Goal: Task Accomplishment & Management: Use online tool/utility

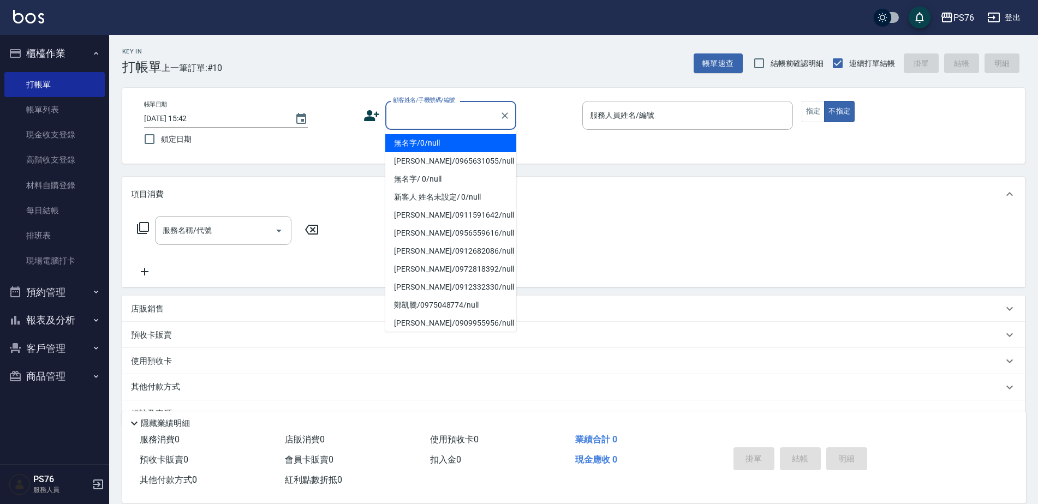
click at [410, 106] on input "顧客姓名/手機號碼/編號" at bounding box center [442, 115] width 105 height 19
type input "無名字/0/null"
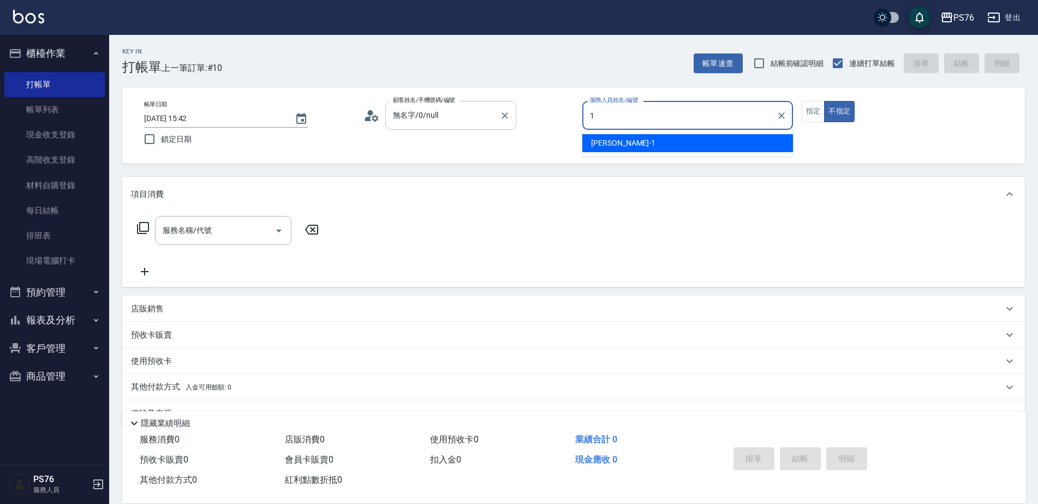
type input "[PERSON_NAME]-1"
type button "false"
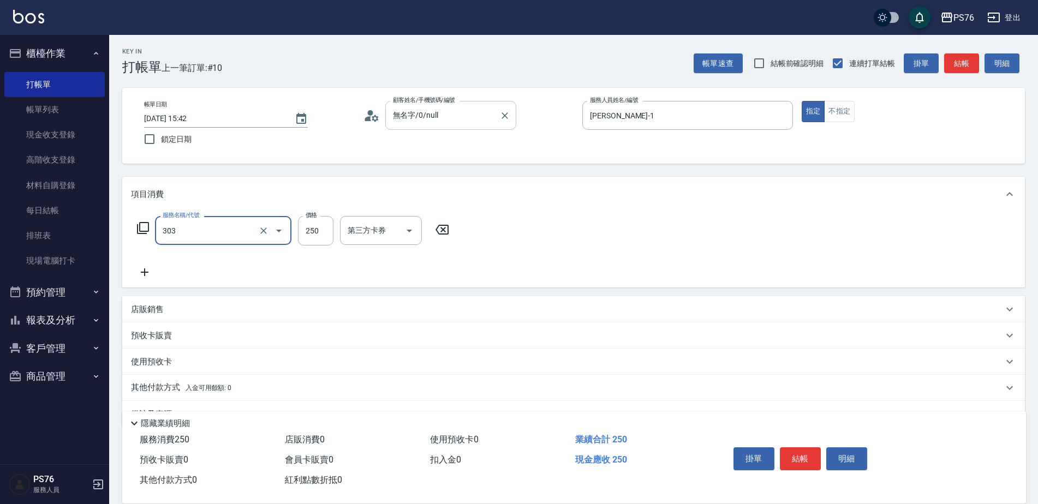
type input "剪髮(303)"
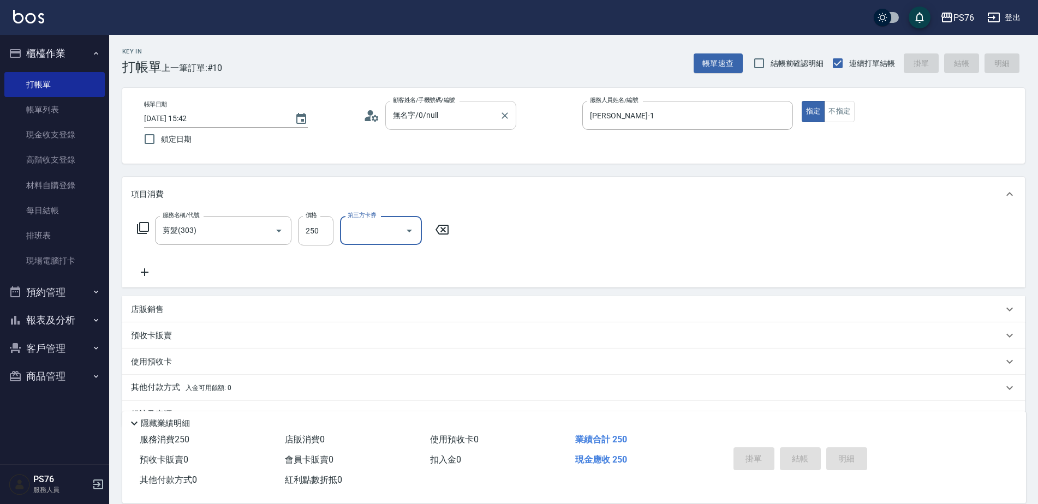
type input "[DATE] 17:39"
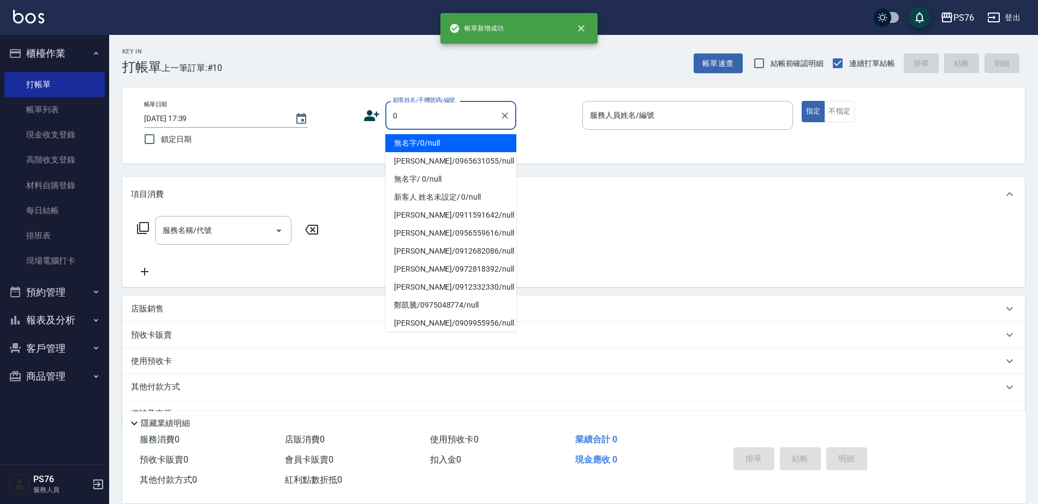
type input "無名字/0/null"
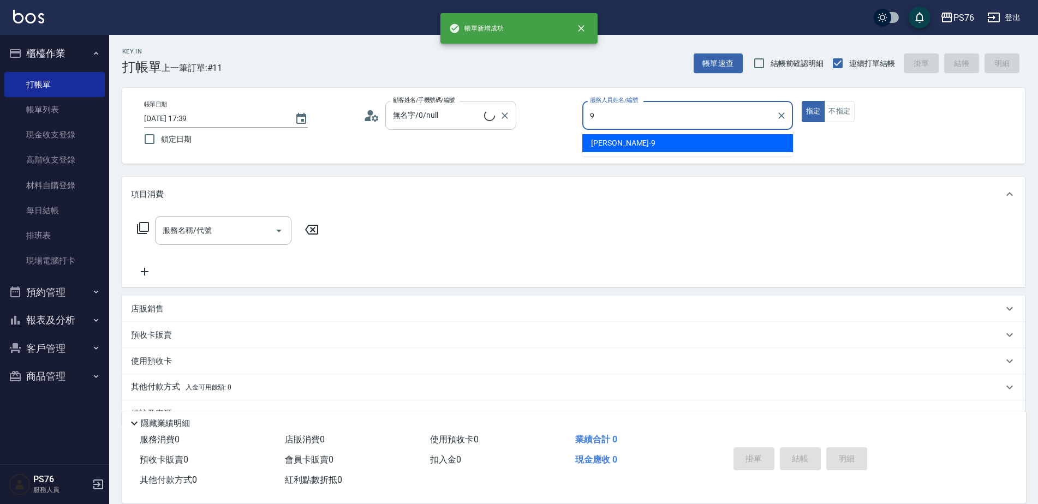
type input "[PERSON_NAME]-9"
type button "true"
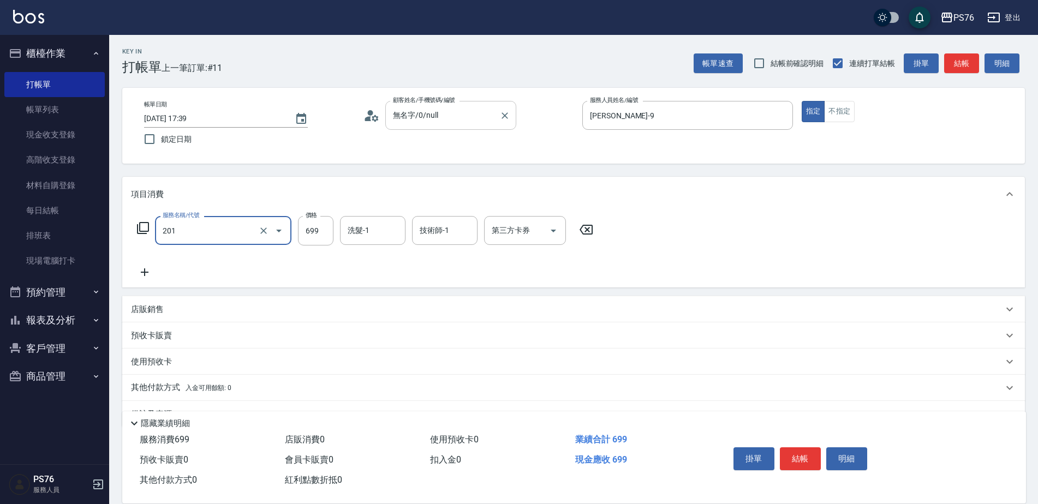
type input "基礎燙(201)"
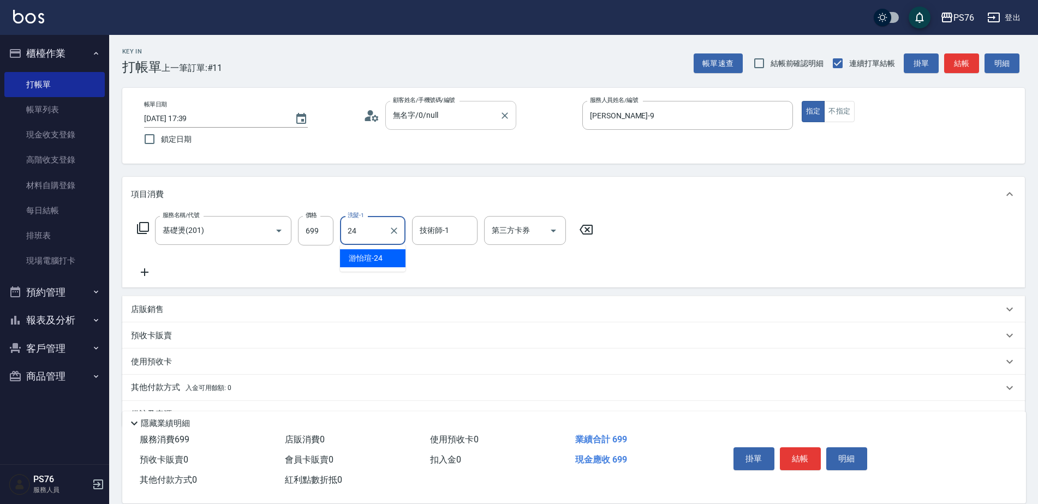
type input "[PERSON_NAME]-24"
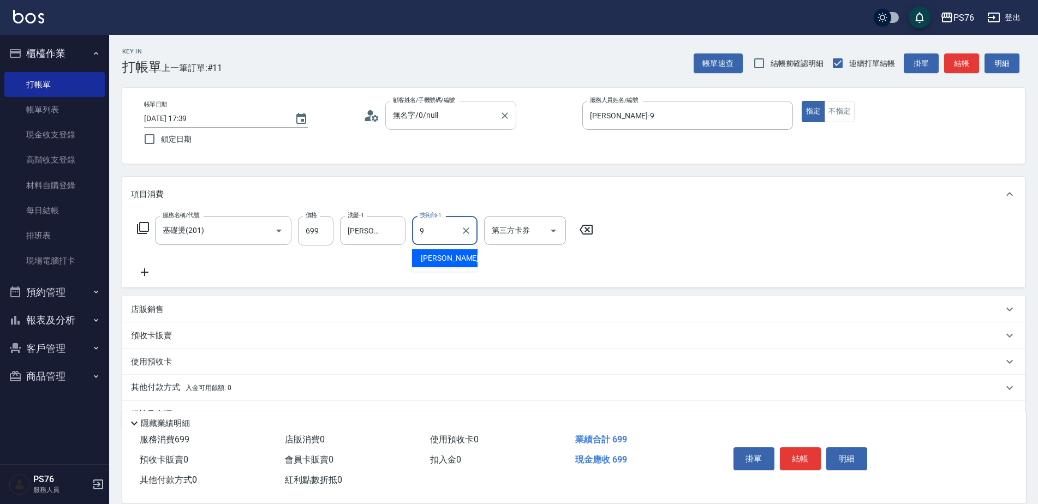
type input "[PERSON_NAME]-9"
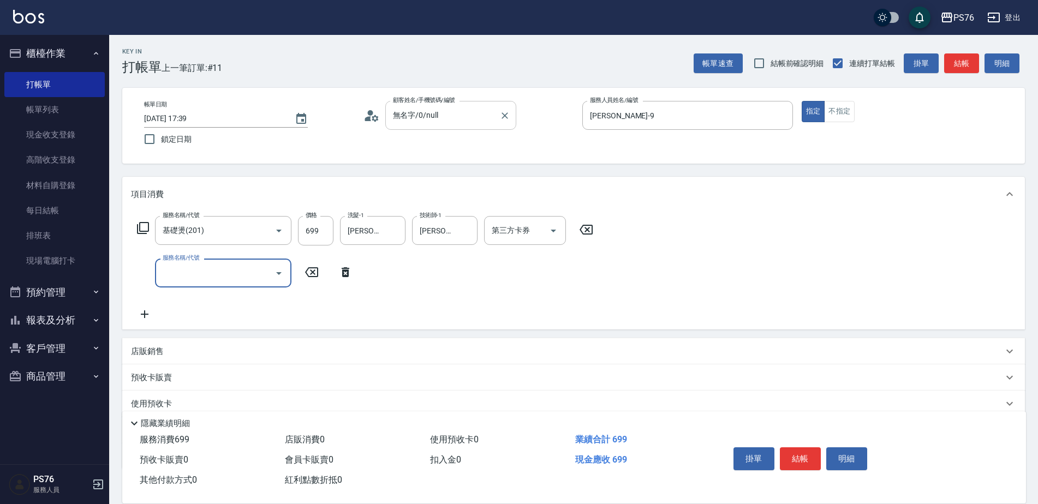
type input "4"
type input "精油50(112)"
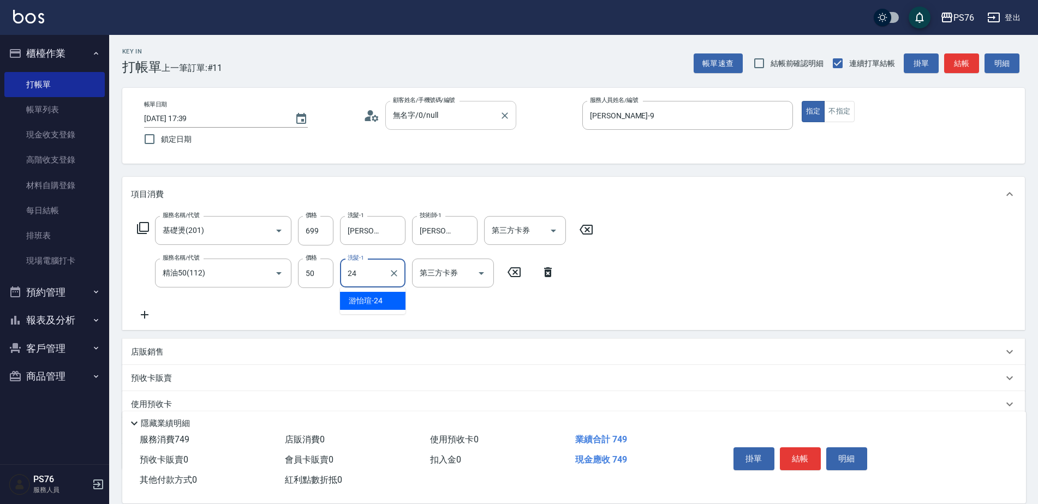
type input "[PERSON_NAME]-24"
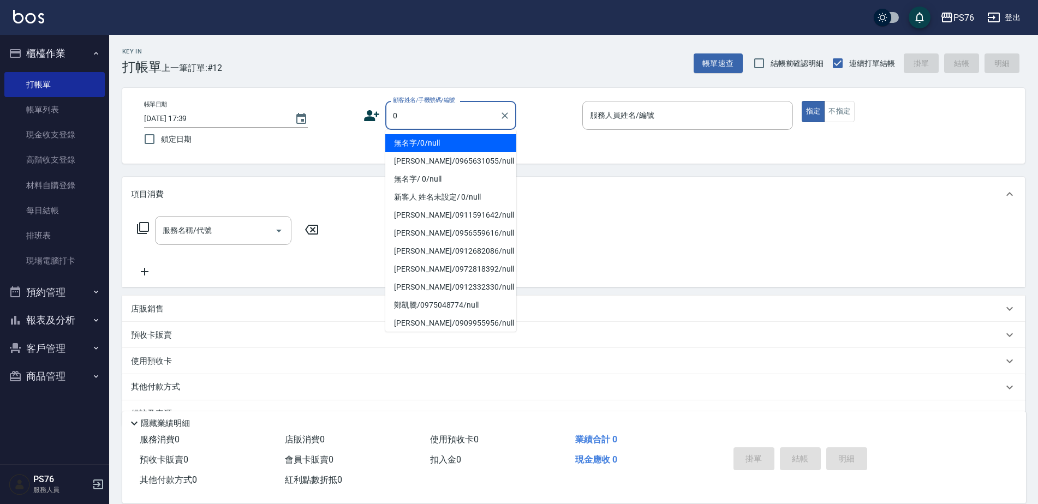
type input "無名字/0/null"
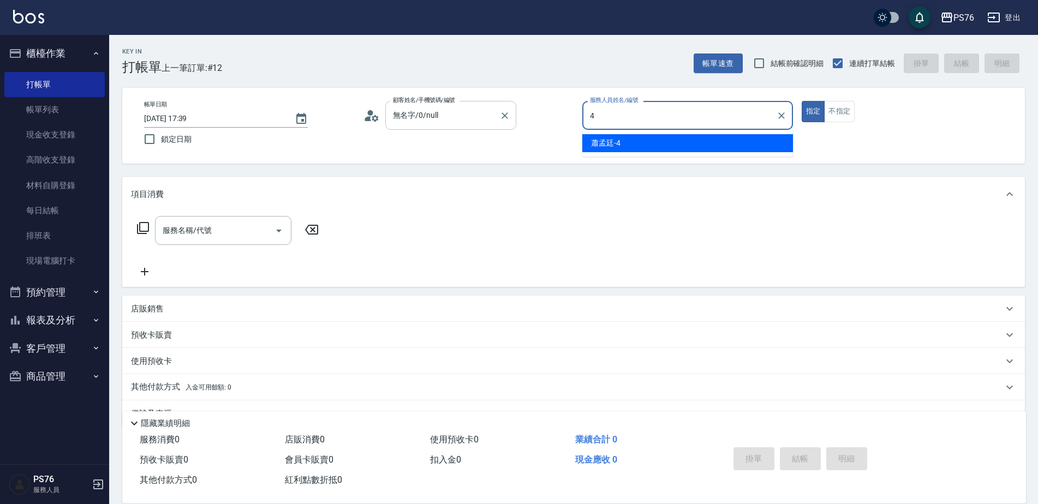
type input "蕭孟廷-4"
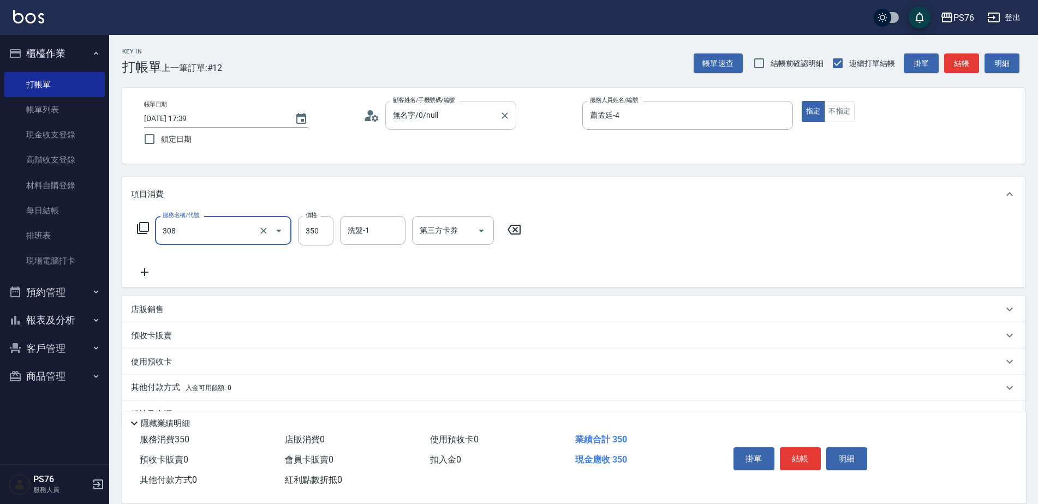
type input "洗+剪(308)"
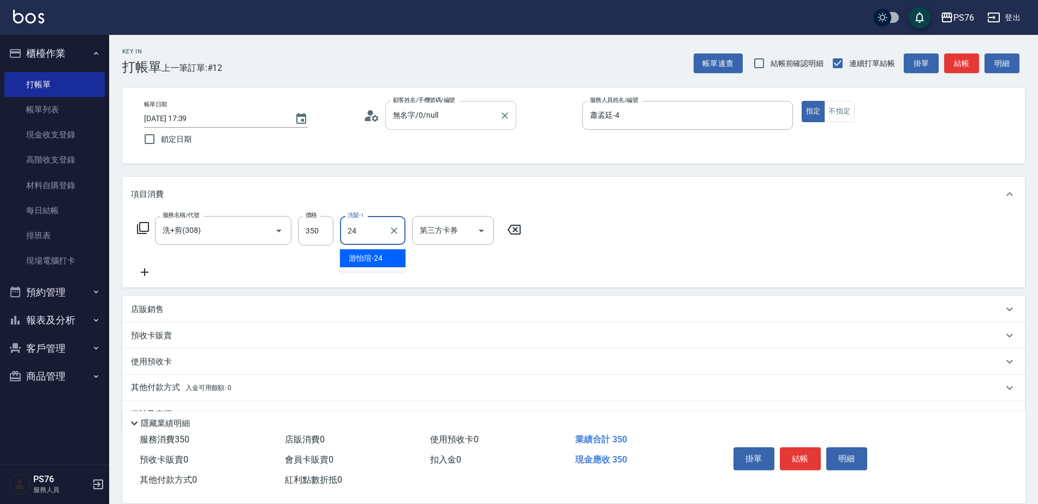
type input "[PERSON_NAME]-24"
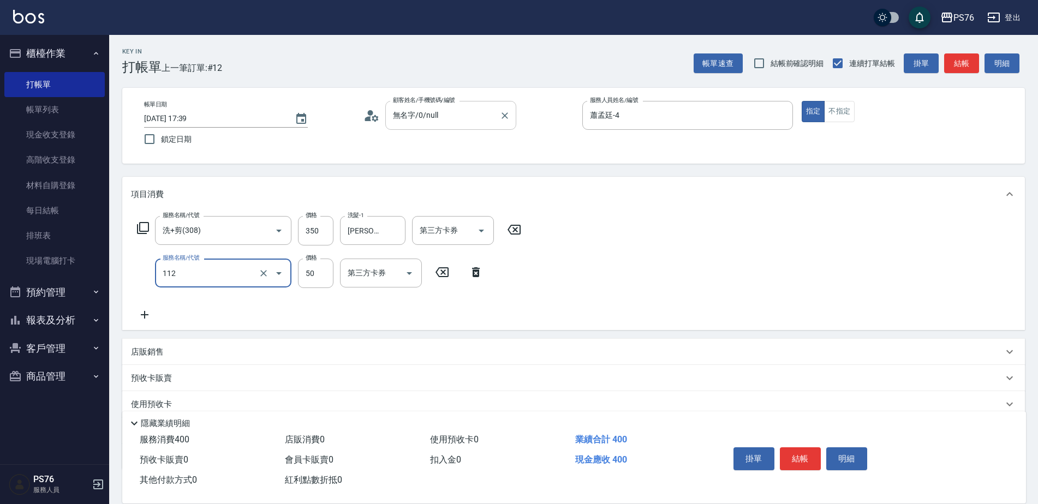
type input "精油50(112)"
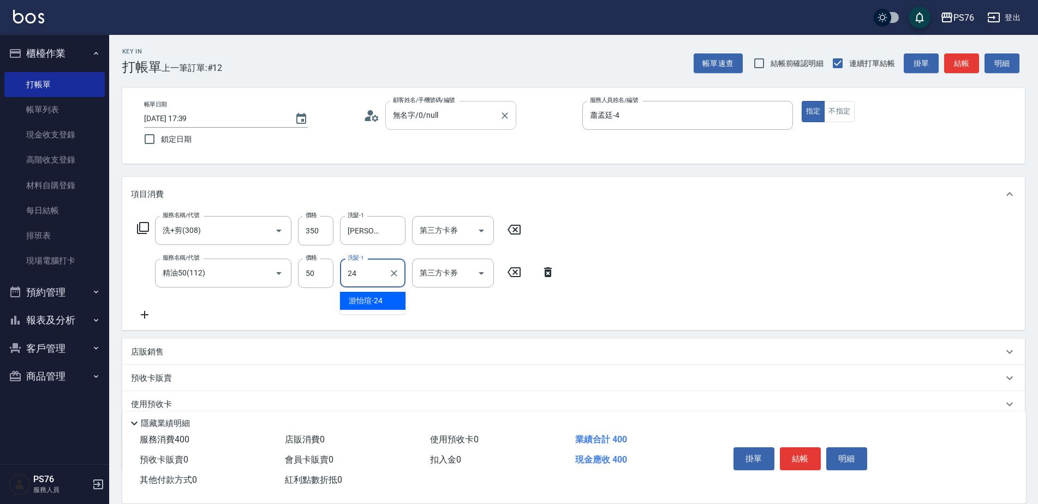
type input "[PERSON_NAME]-24"
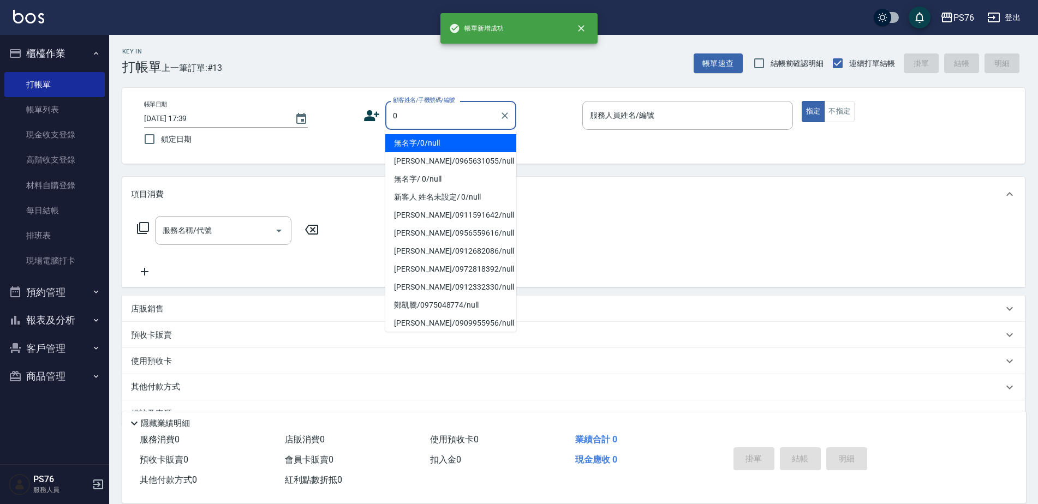
type input "無名字/0/null"
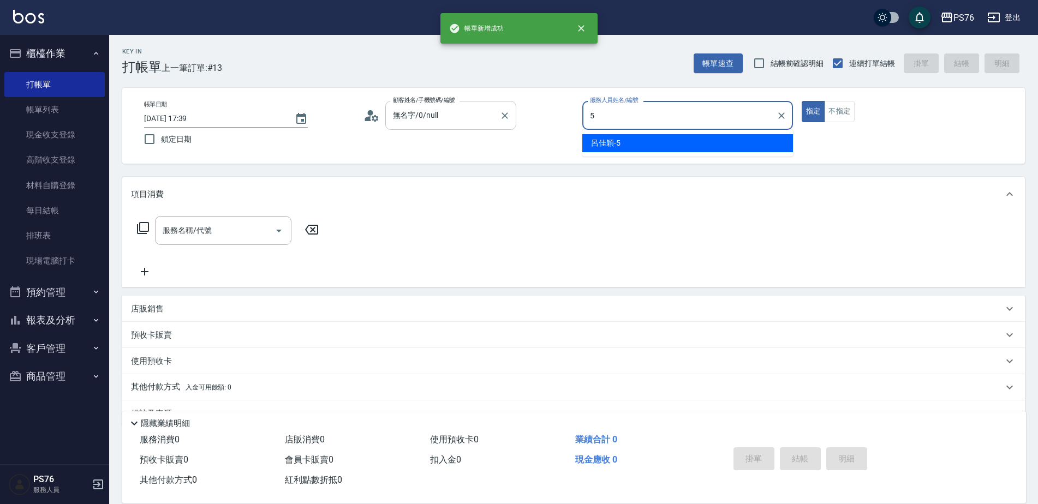
type input "[PERSON_NAME]-5"
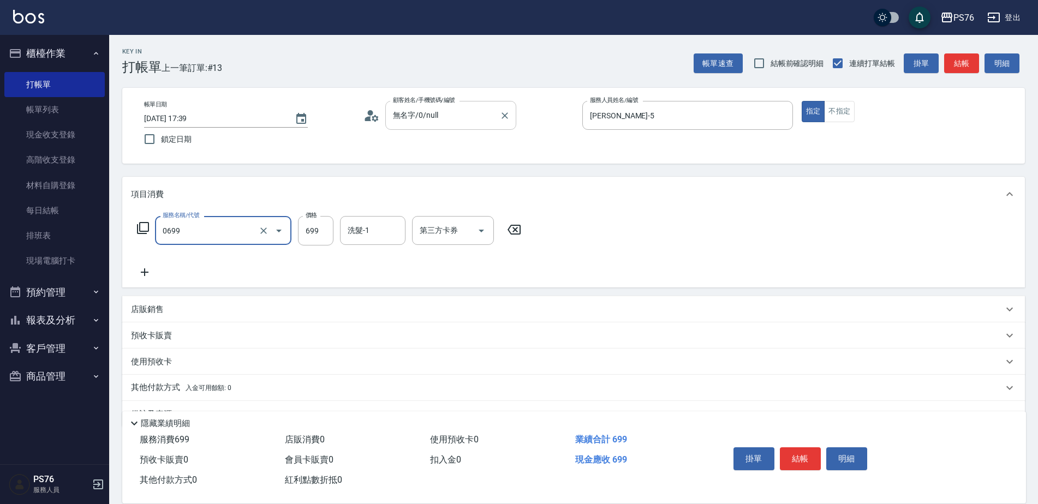
type input "精油SPA(0699)"
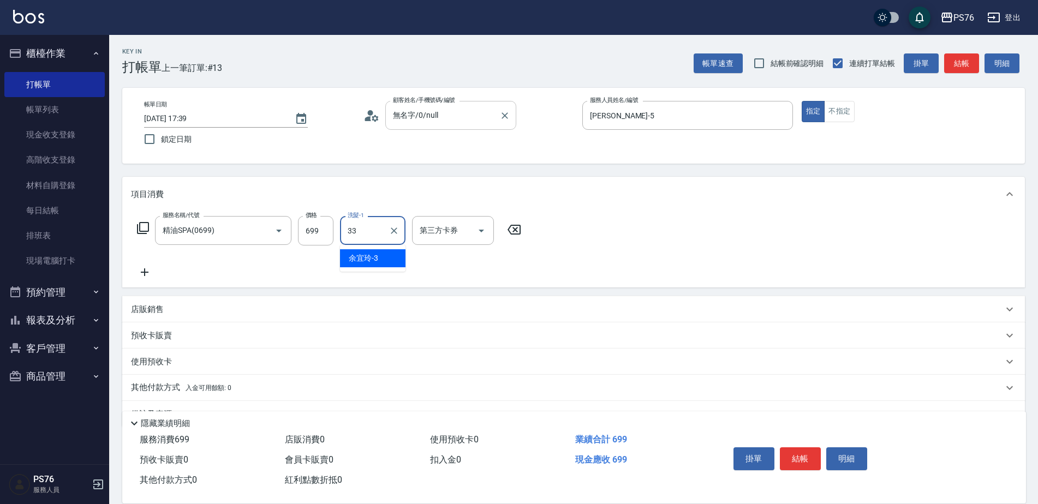
type input "[PERSON_NAME]33"
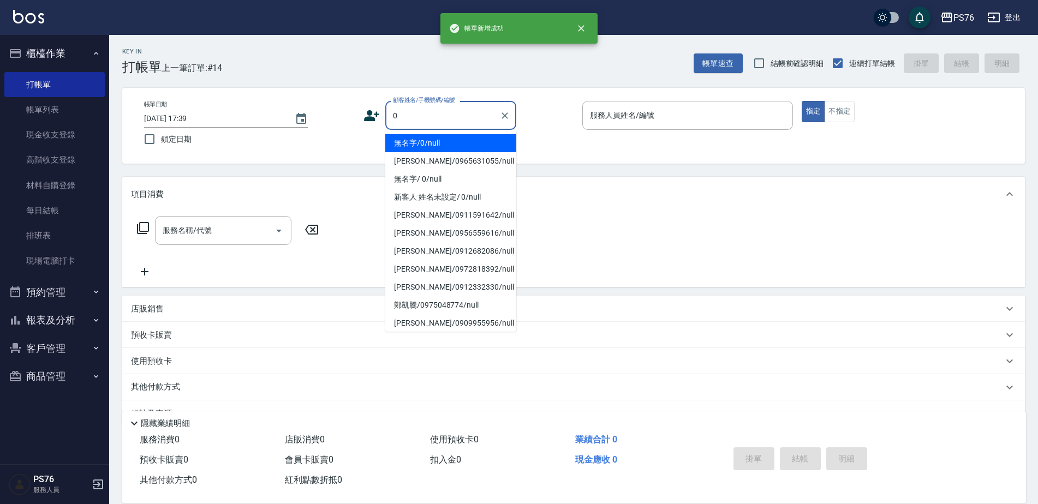
type input "無名字/0/null"
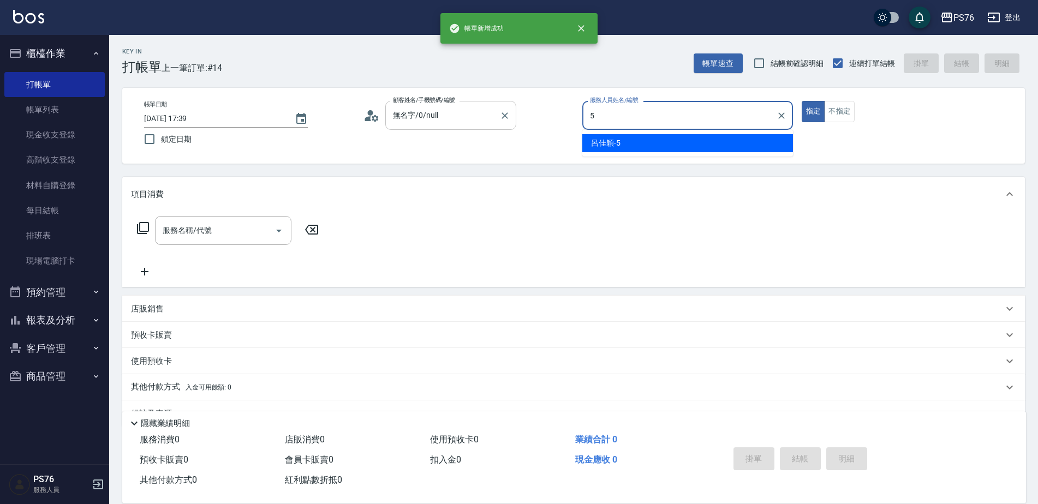
type input "[PERSON_NAME]-5"
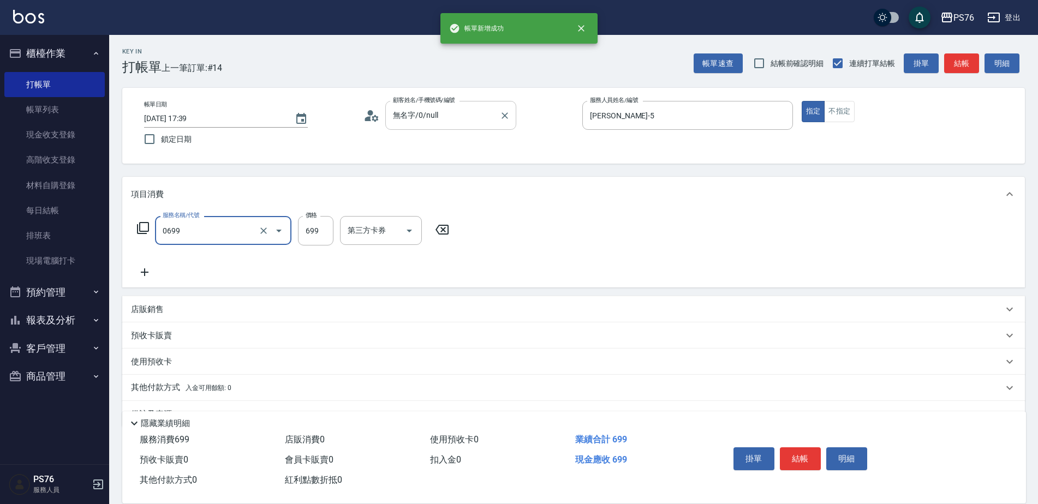
type input "精油SPA(0699)"
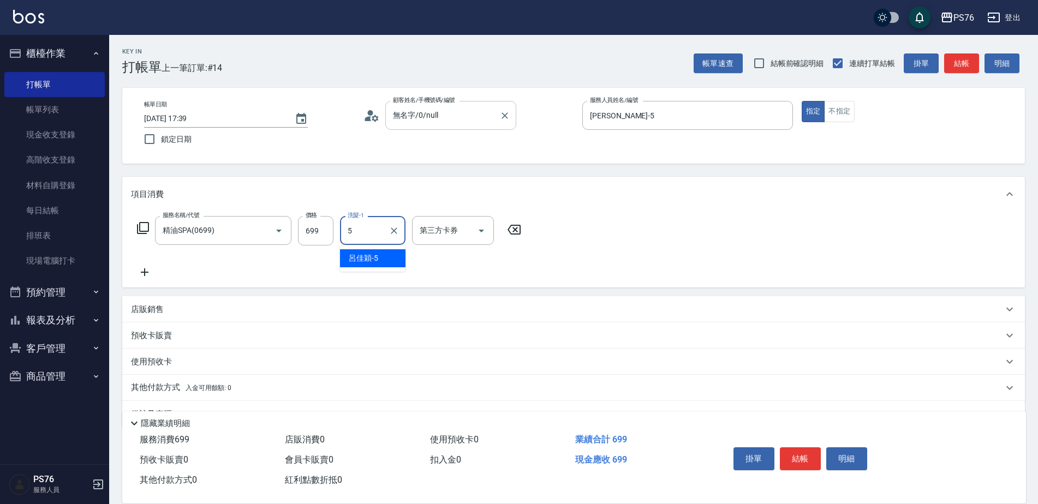
type input "[PERSON_NAME]-5"
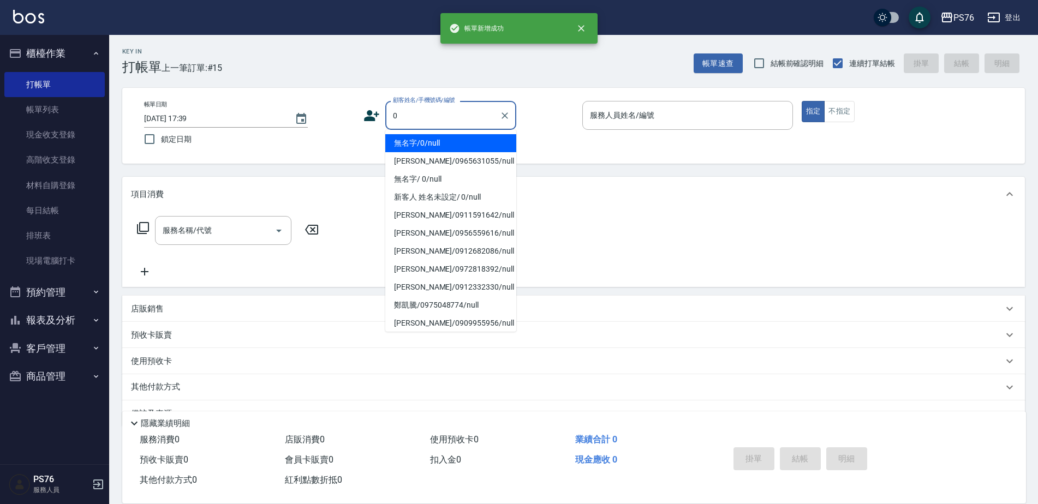
type input "無名字/0/null"
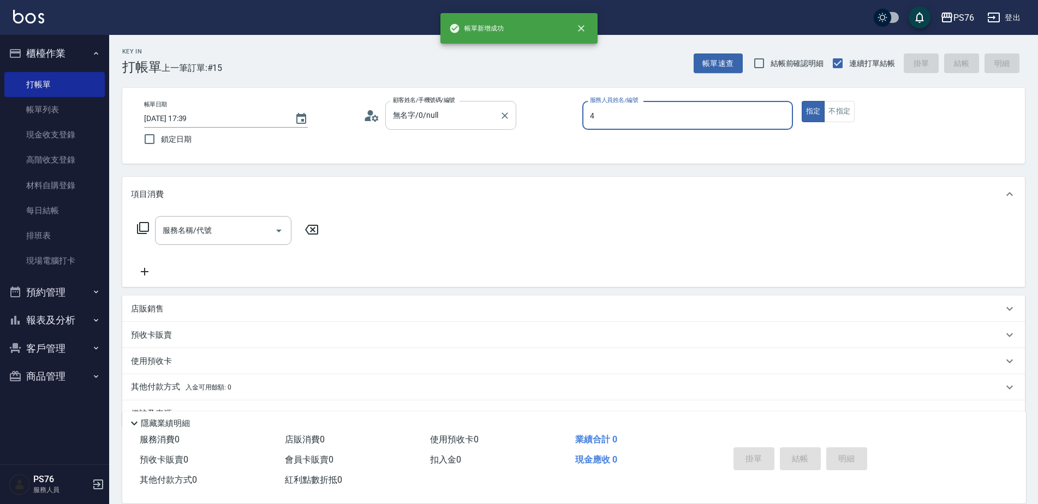
type input "蕭孟廷-4"
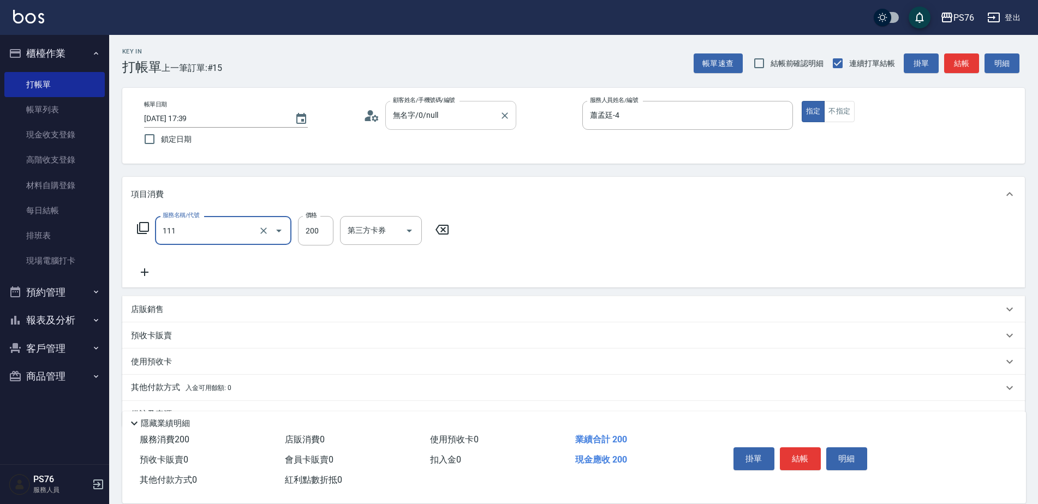
type input "200(111)"
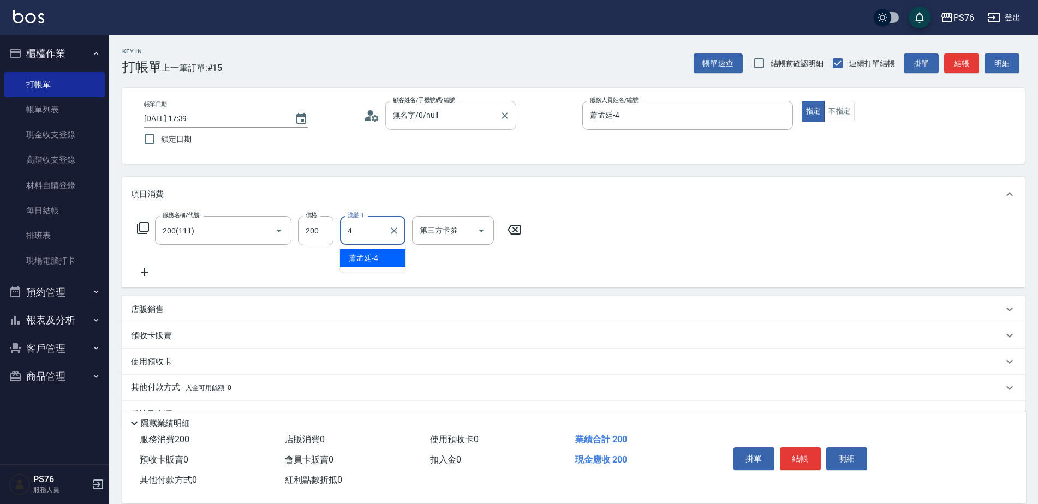
type input "蕭孟廷-4"
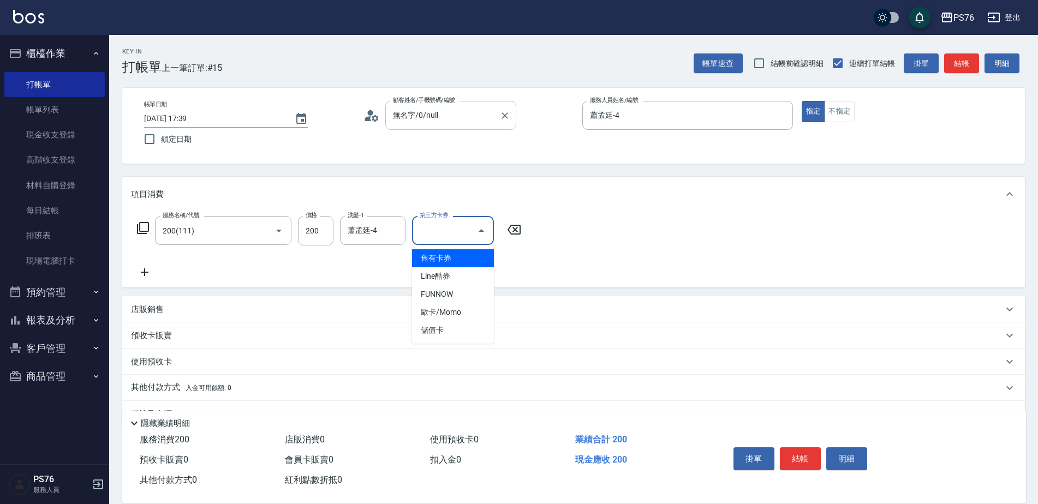
type input "儲值卡"
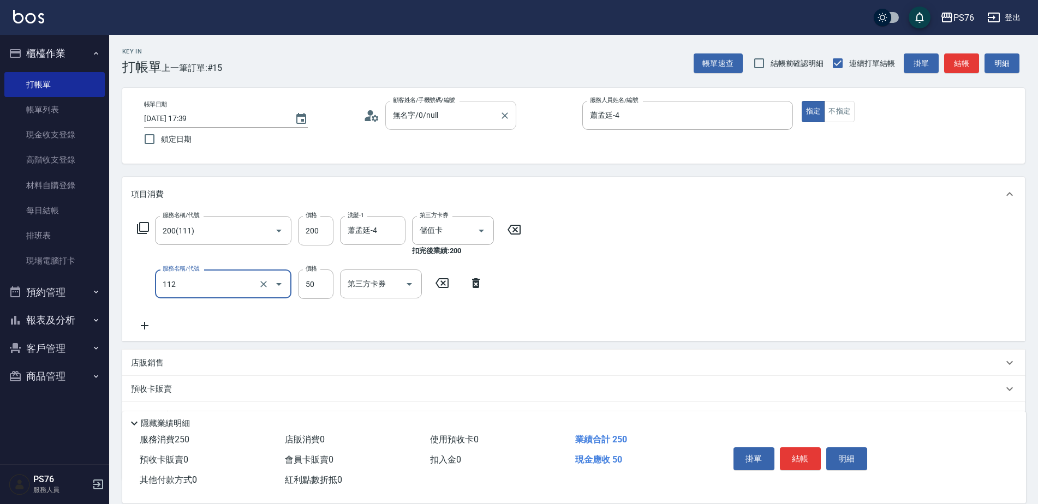
type input "精油50(112)"
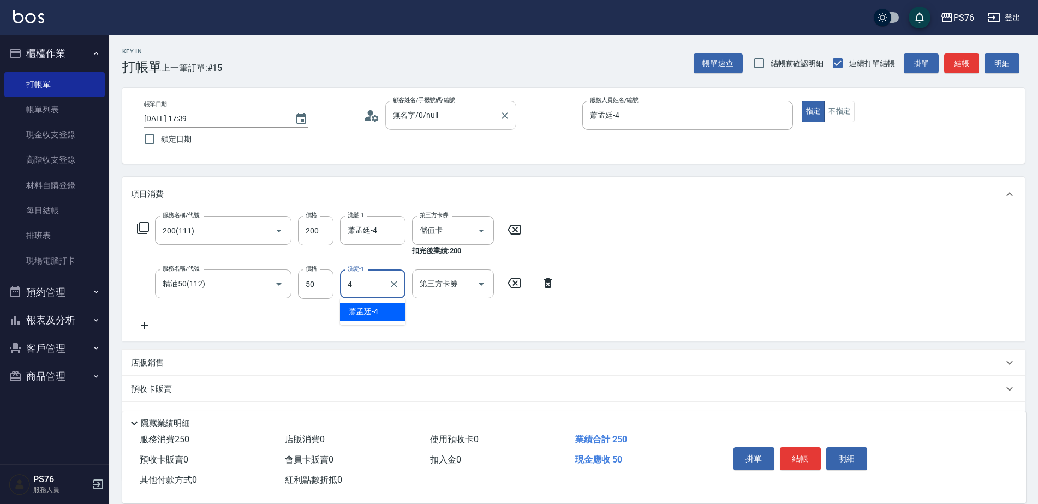
type input "蕭孟廷-4"
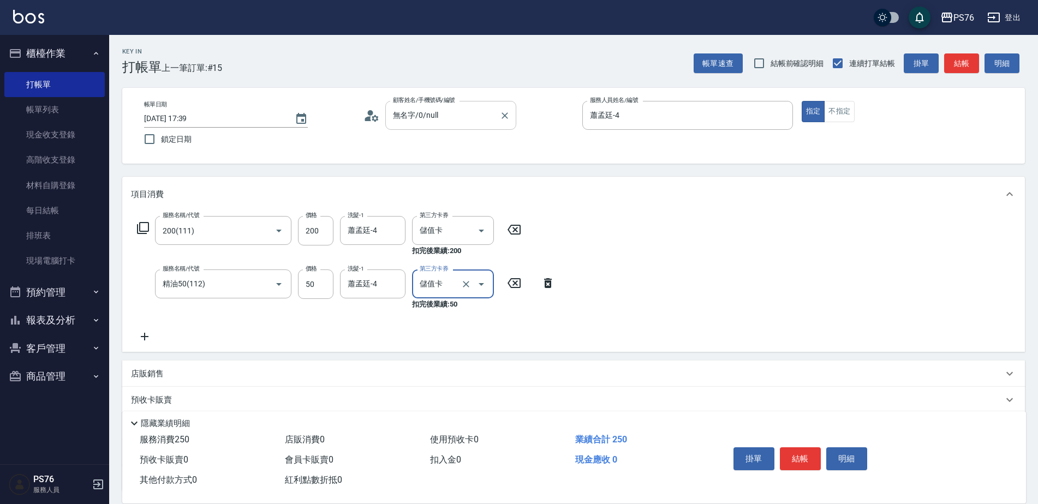
type input "儲值卡"
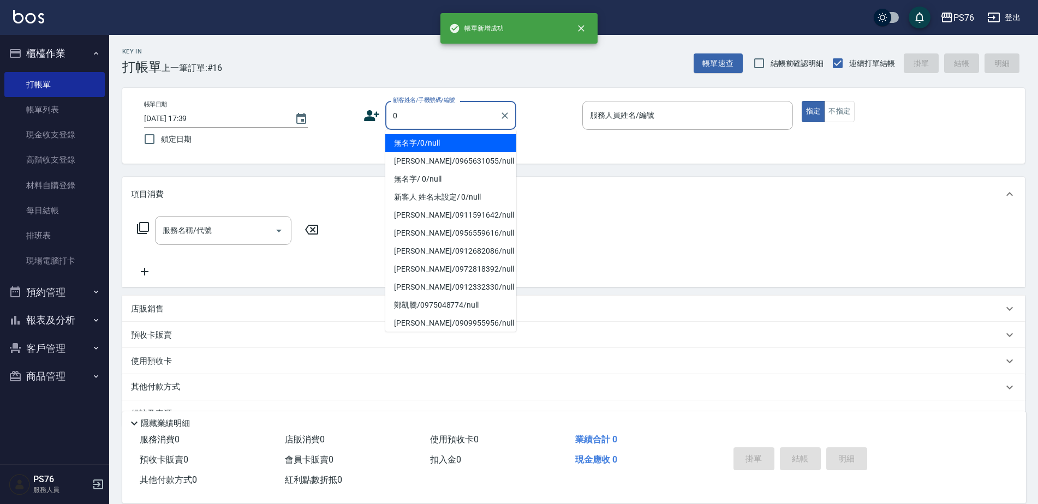
type input "無名字/0/null"
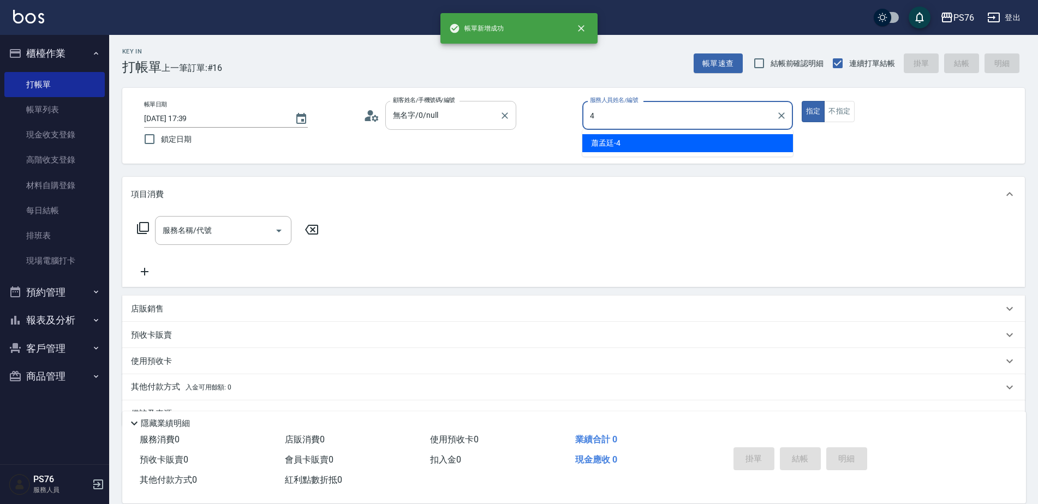
type input "蕭孟廷-4"
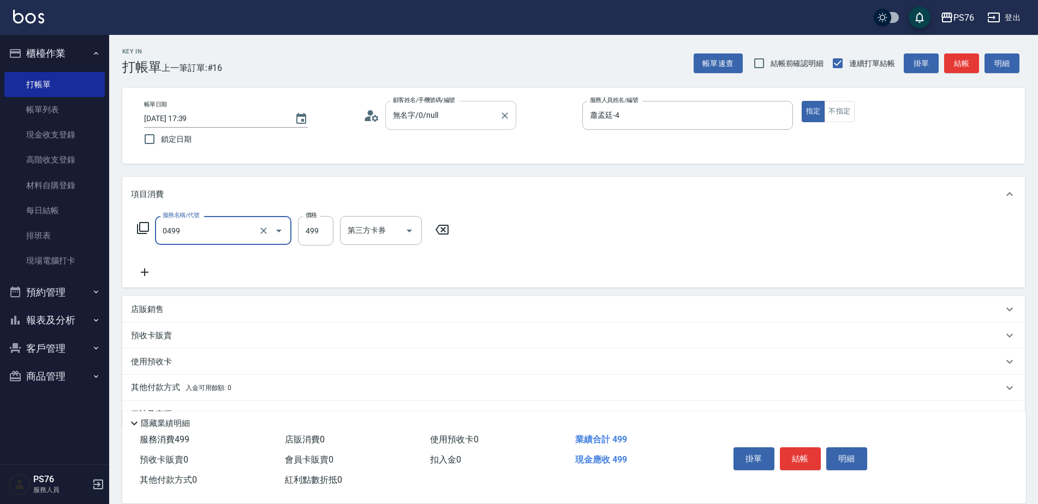
type input "[PERSON_NAME]499(0499)"
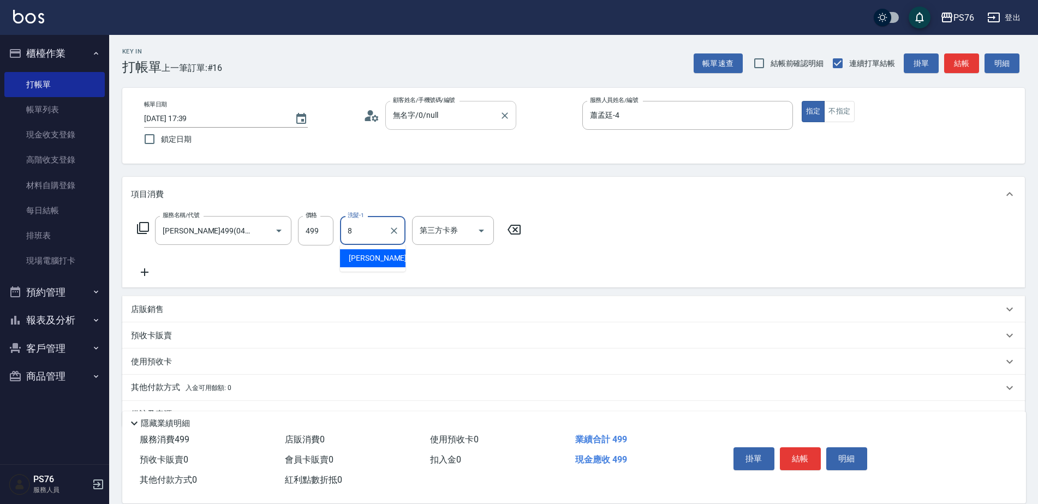
type input "[PERSON_NAME]-8"
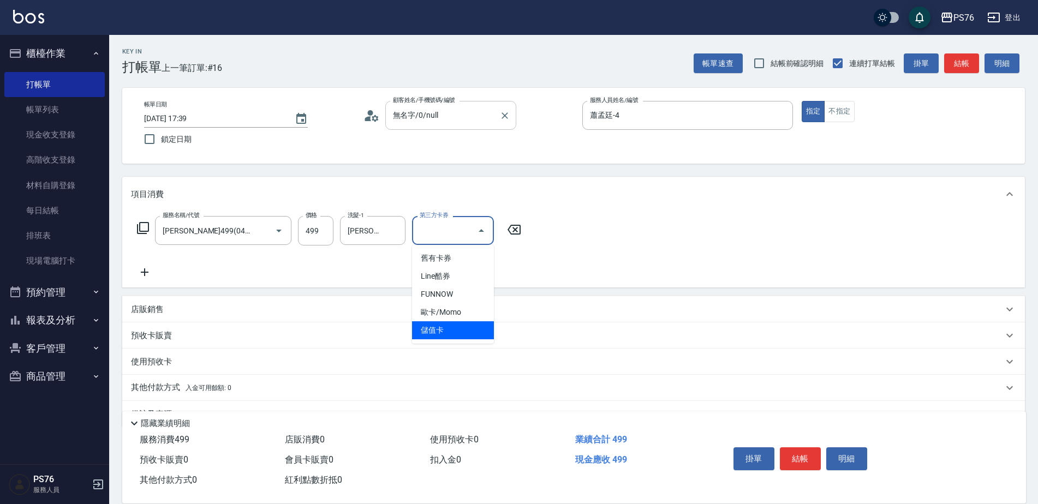
type input "儲值卡"
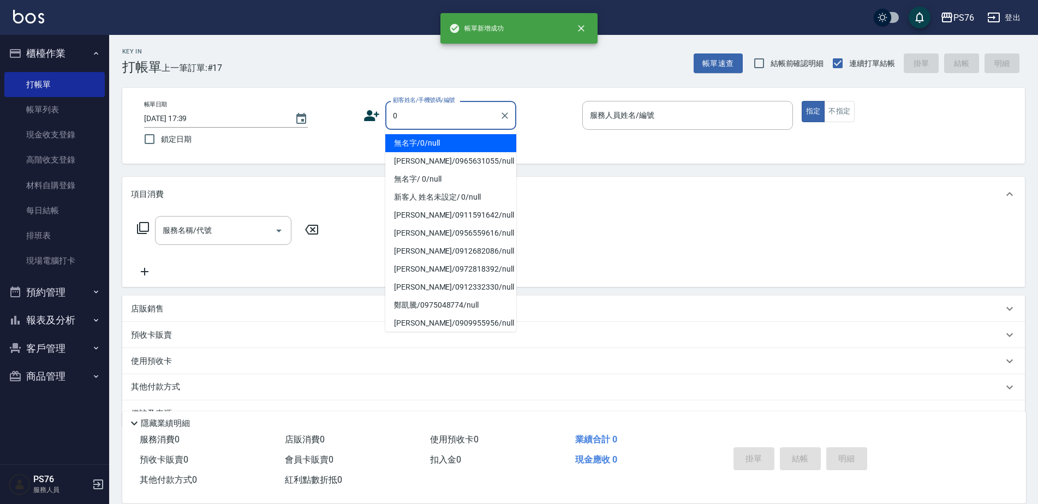
type input "無名字/0/null"
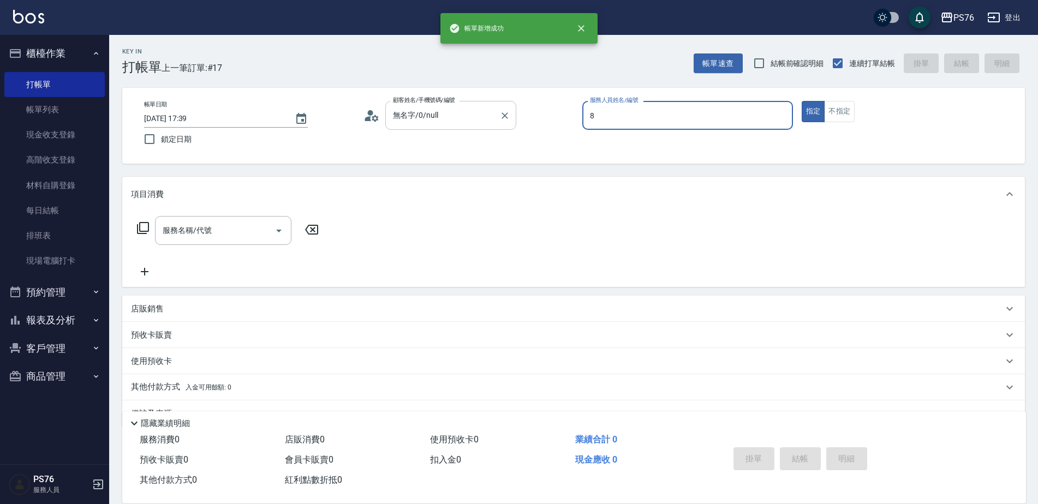
type input "[PERSON_NAME]-8"
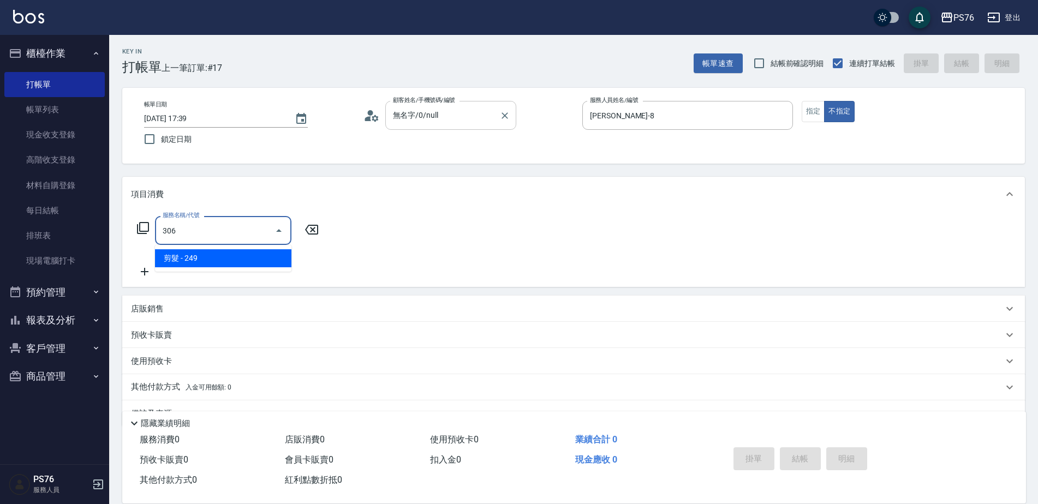
type input "剪髮(306)"
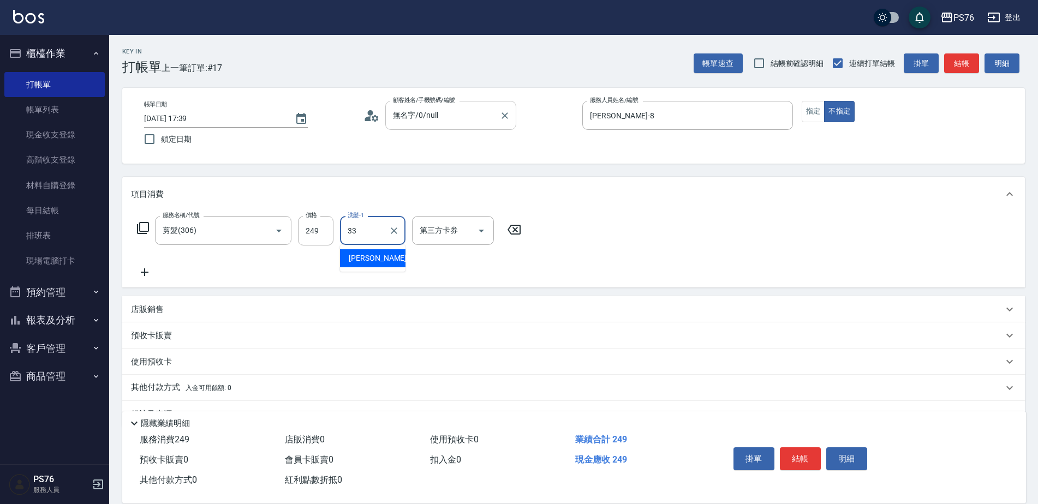
type input "[PERSON_NAME]33"
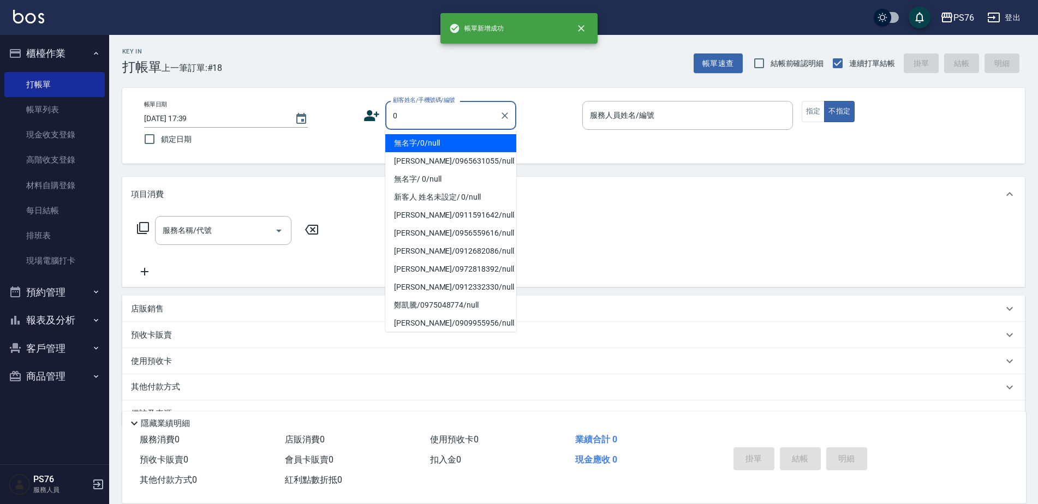
type input "無名字/0/null"
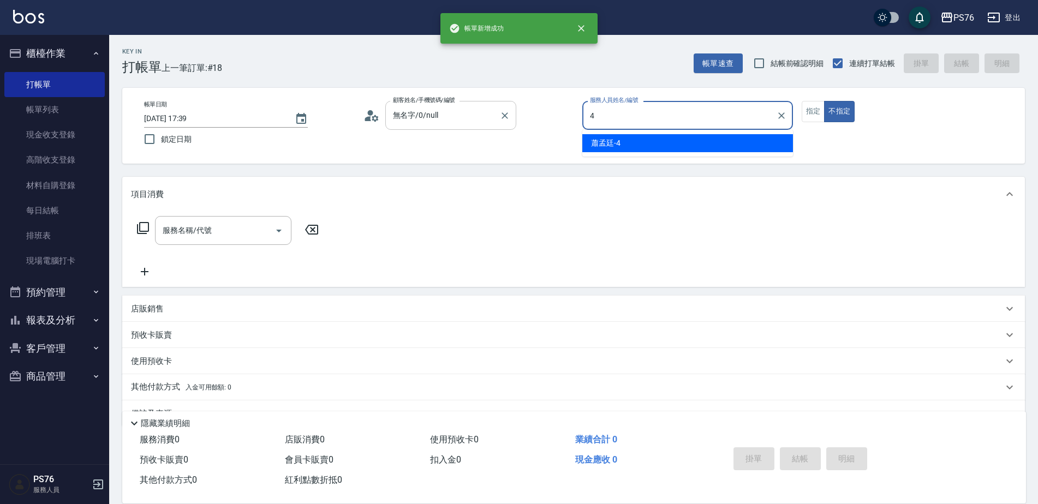
type input "蕭孟廷-4"
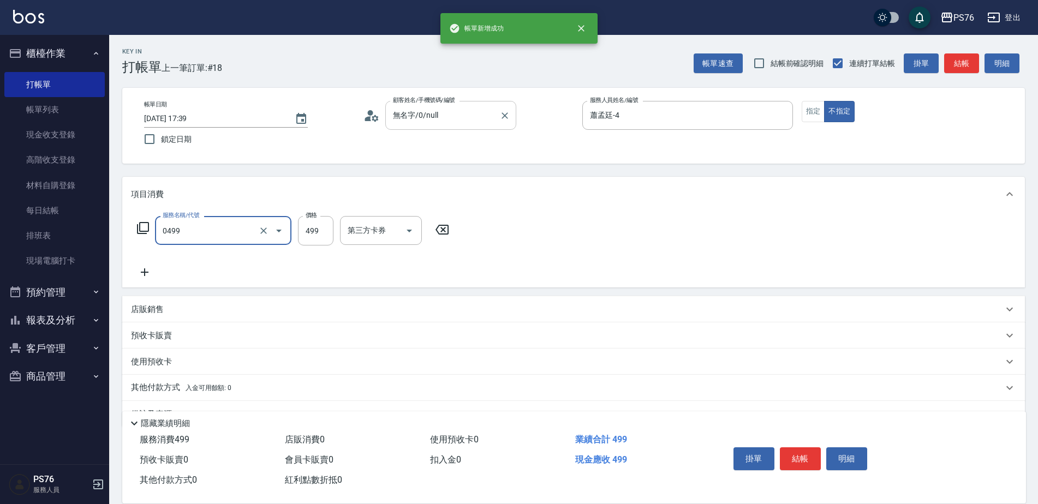
type input "[PERSON_NAME]499(0499)"
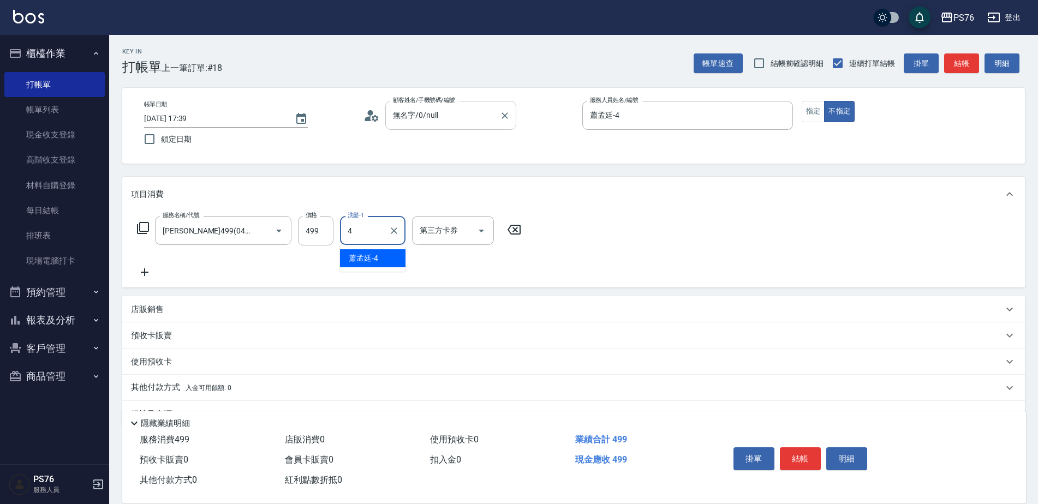
type input "蕭孟廷-4"
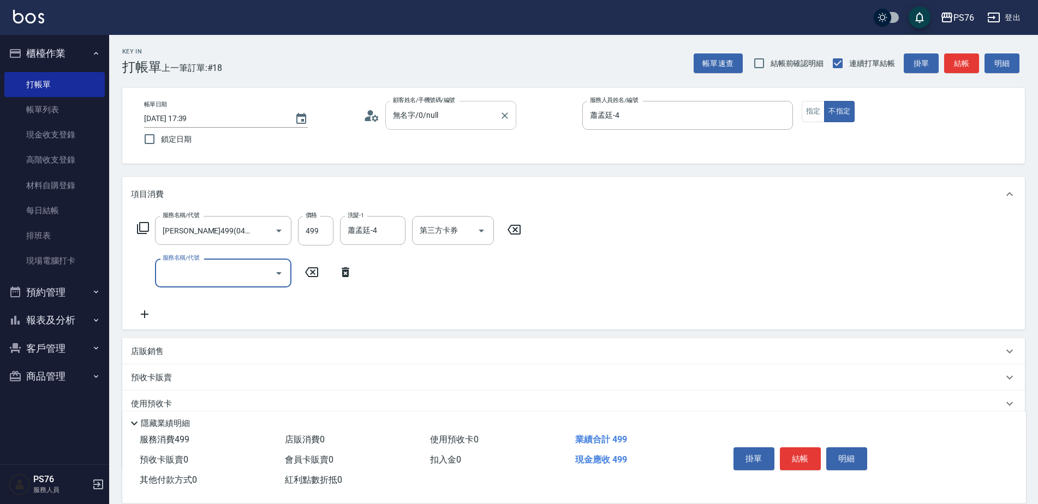
type input "1"
type input "剪髮(304)"
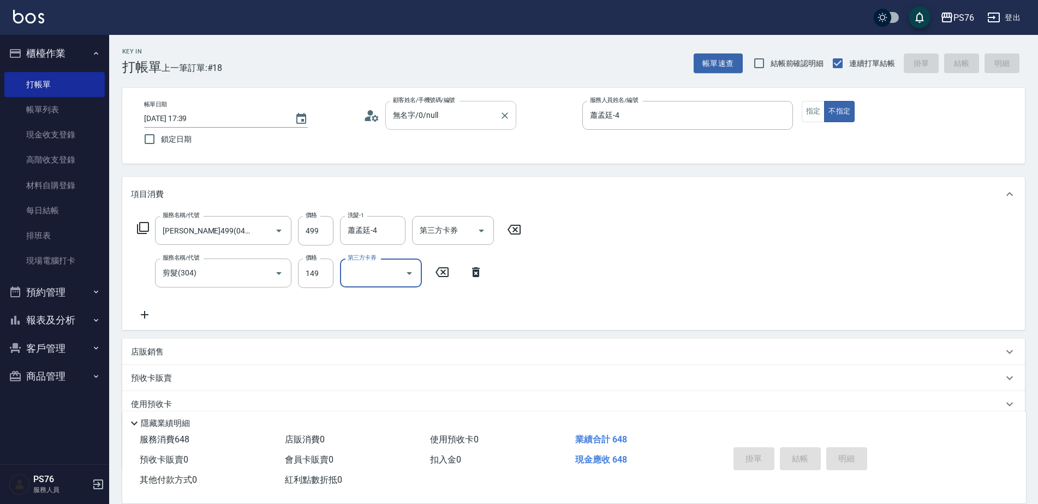
type input "[DATE] 17:40"
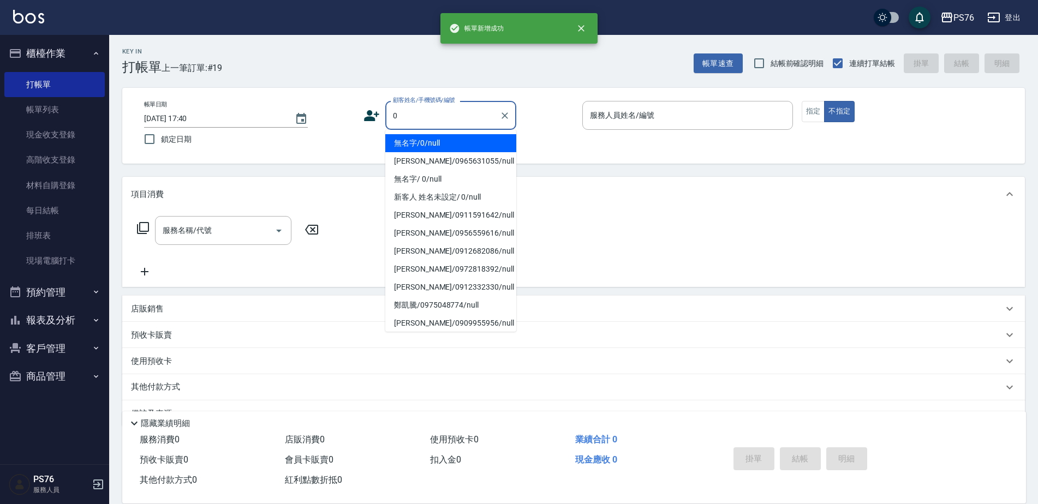
type input "無名字/0/null"
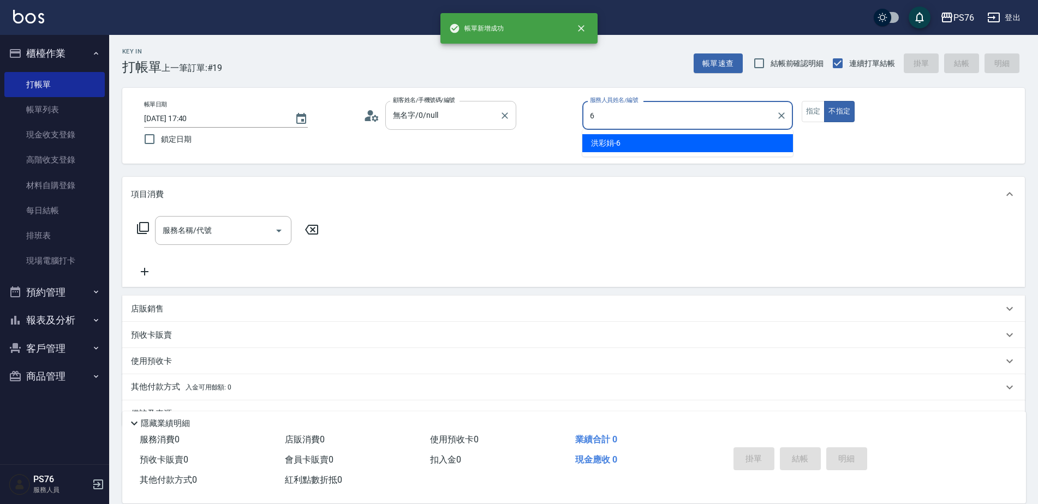
type input "[PERSON_NAME]-6"
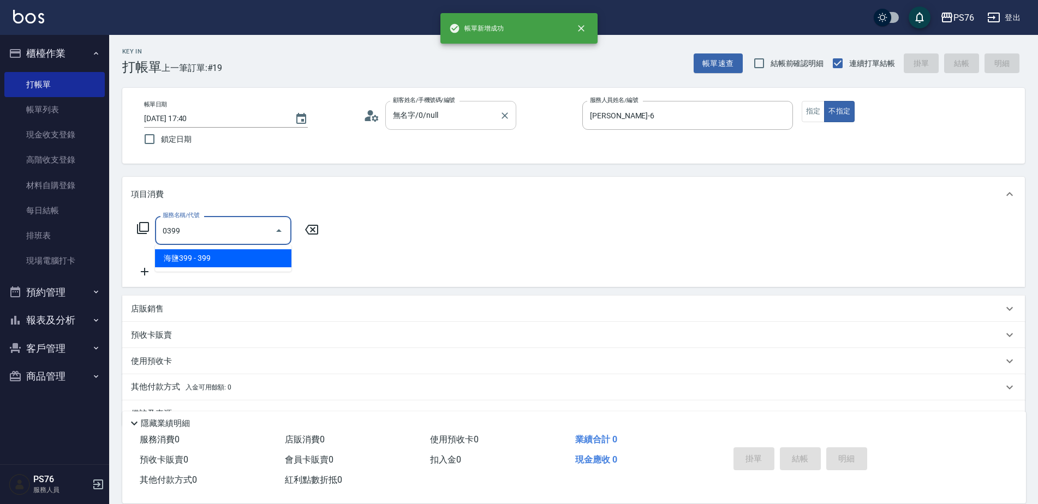
type input "海鹽399(0399)"
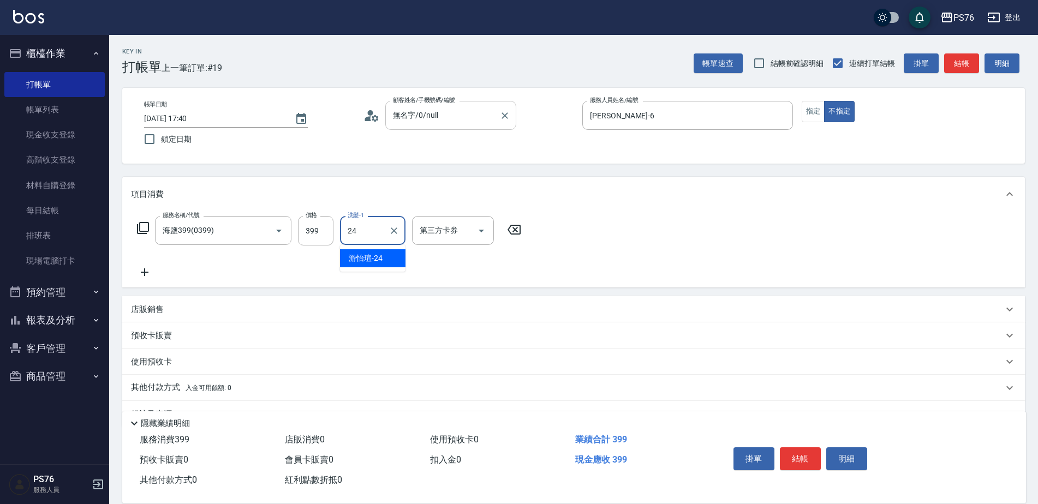
type input "[PERSON_NAME]-24"
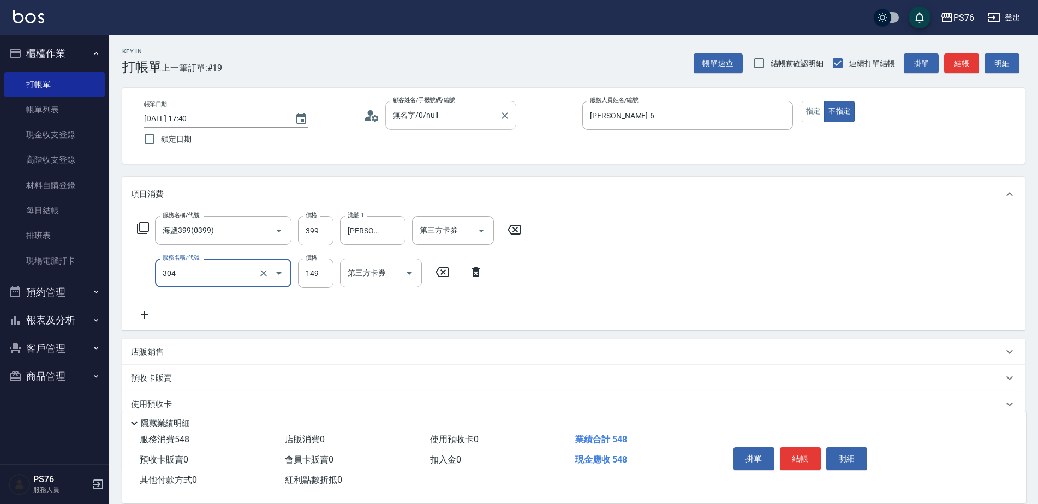
type input "剪髮(304)"
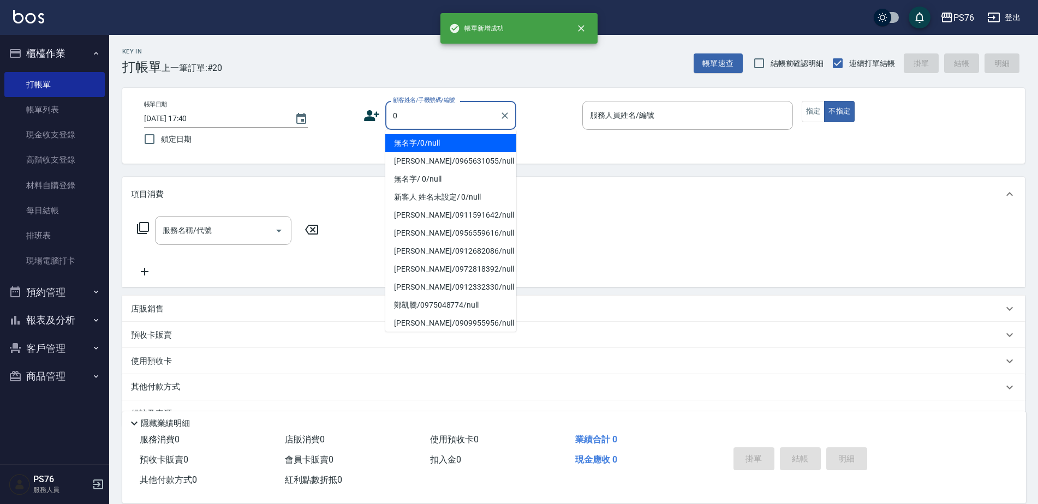
type input "無名字/0/null"
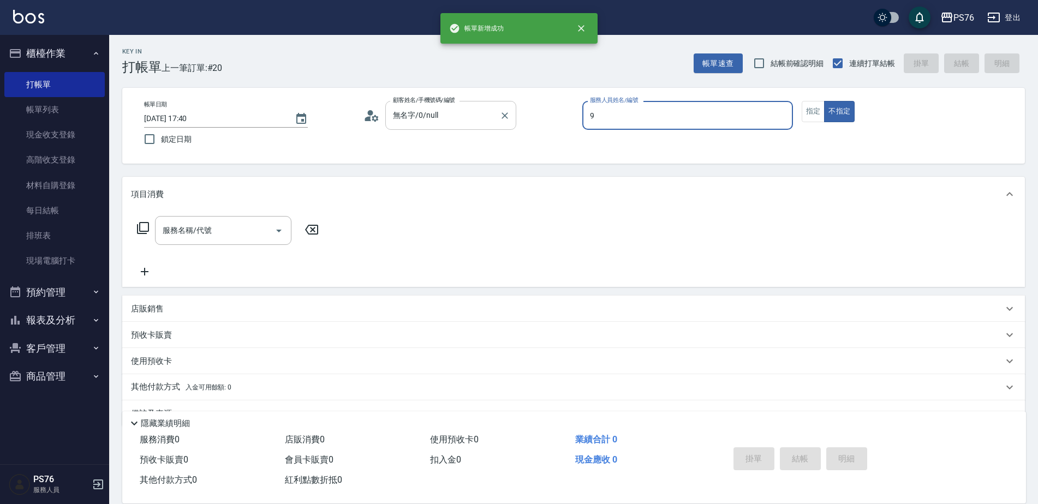
type input "[PERSON_NAME]-9"
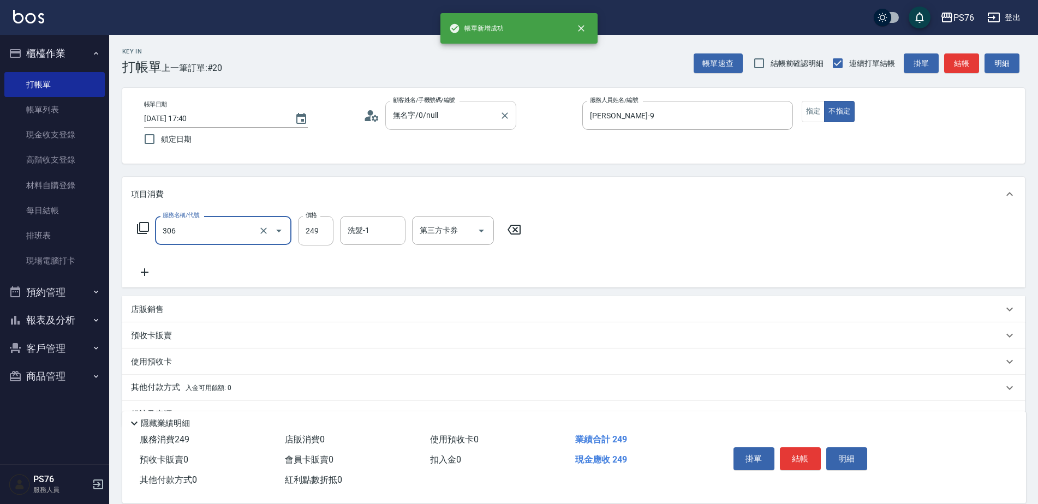
type input "剪髮(306)"
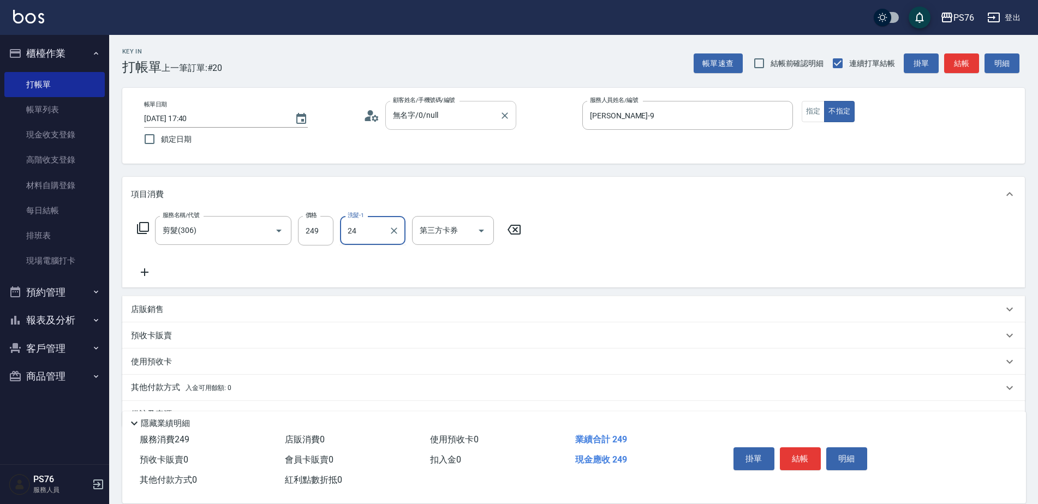
type input "[PERSON_NAME]-24"
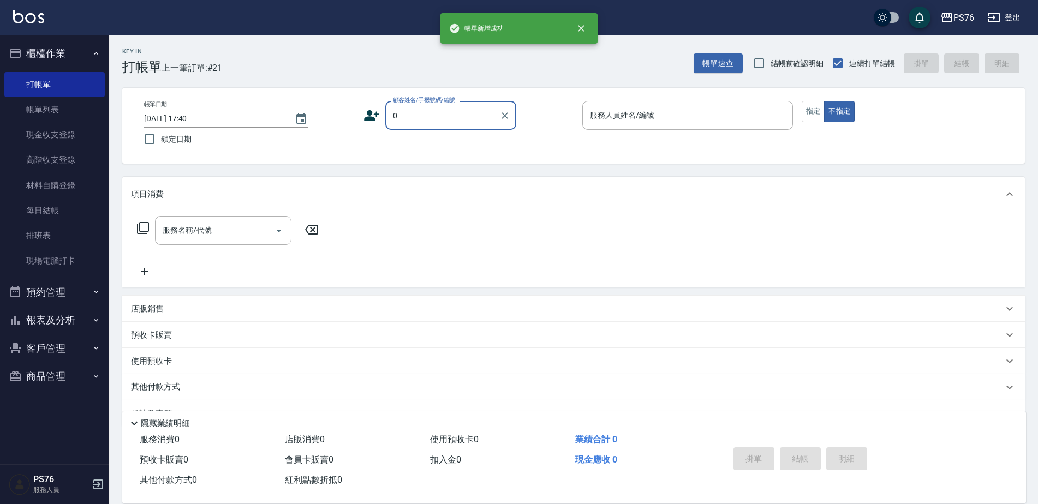
type input "無名字/0/null"
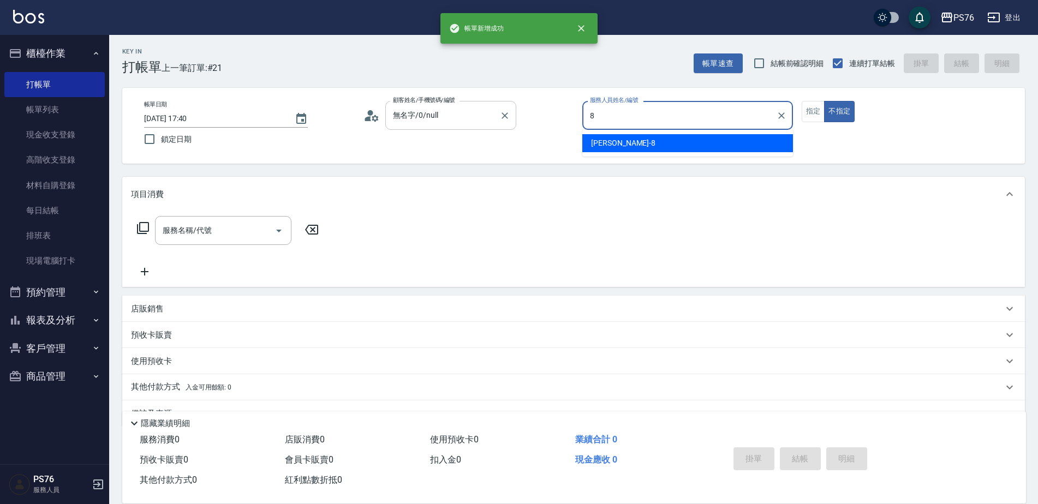
type input "[PERSON_NAME]-8"
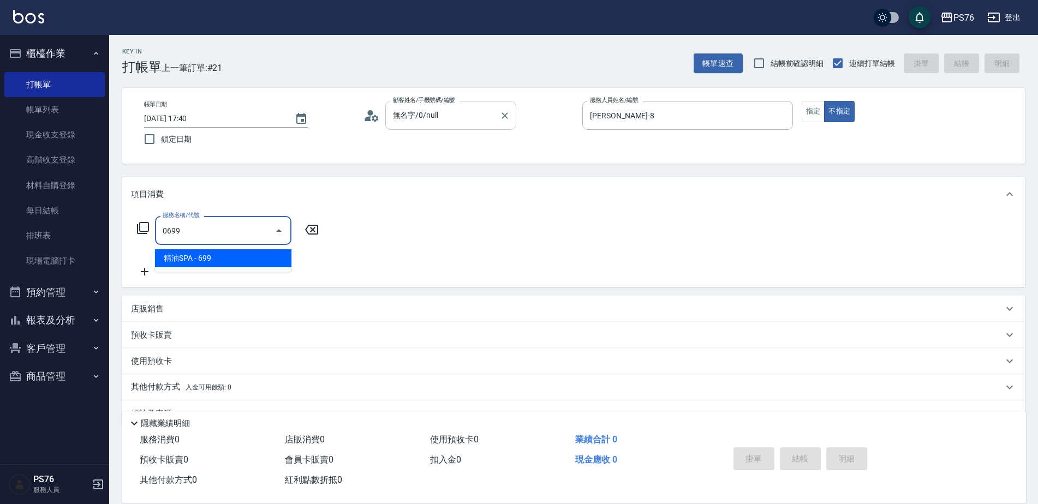
type input "精油SPA(0699)"
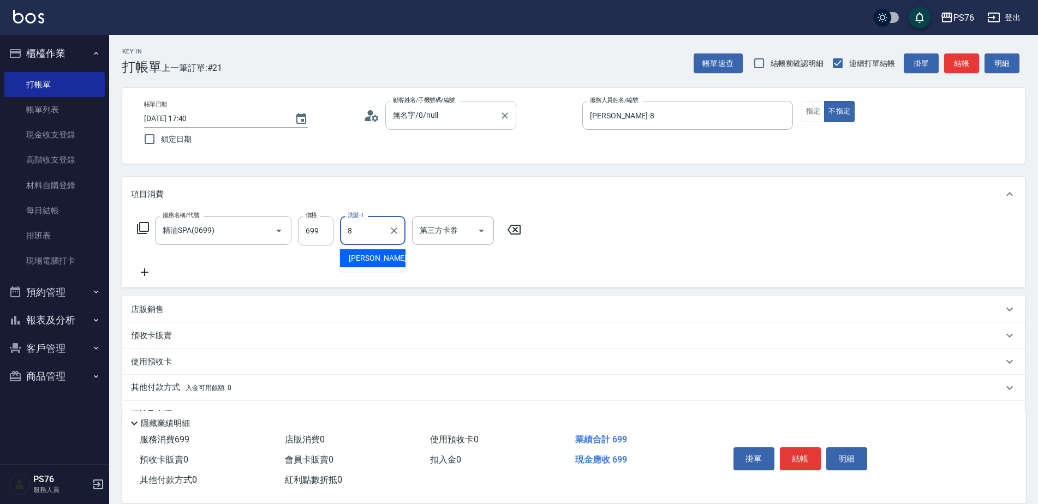
type input "[PERSON_NAME]-8"
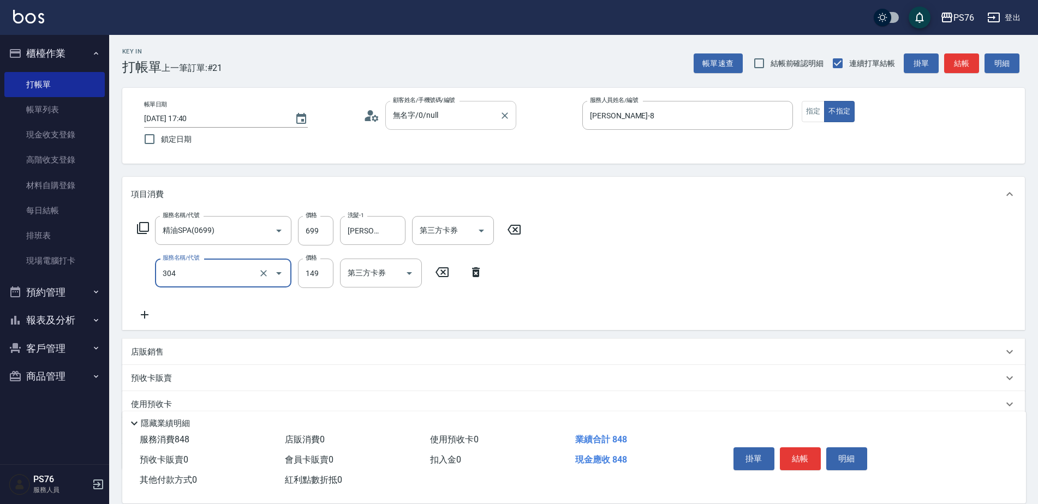
type input "剪髮(304)"
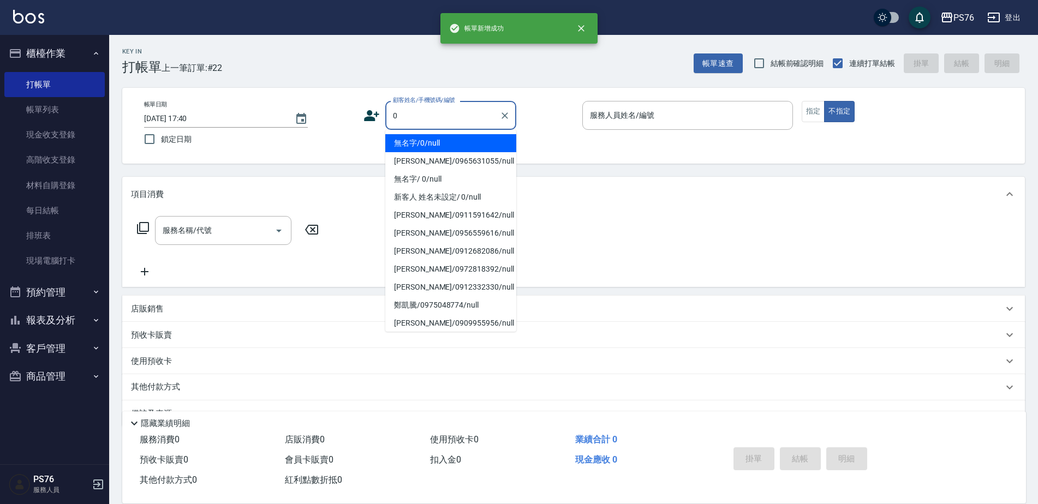
type input "無名字/0/null"
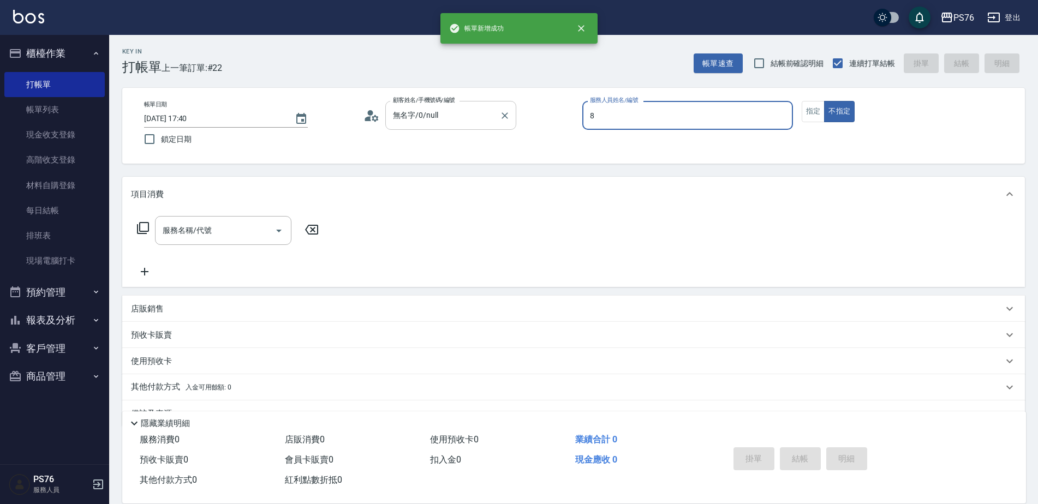
type input "[PERSON_NAME]-8"
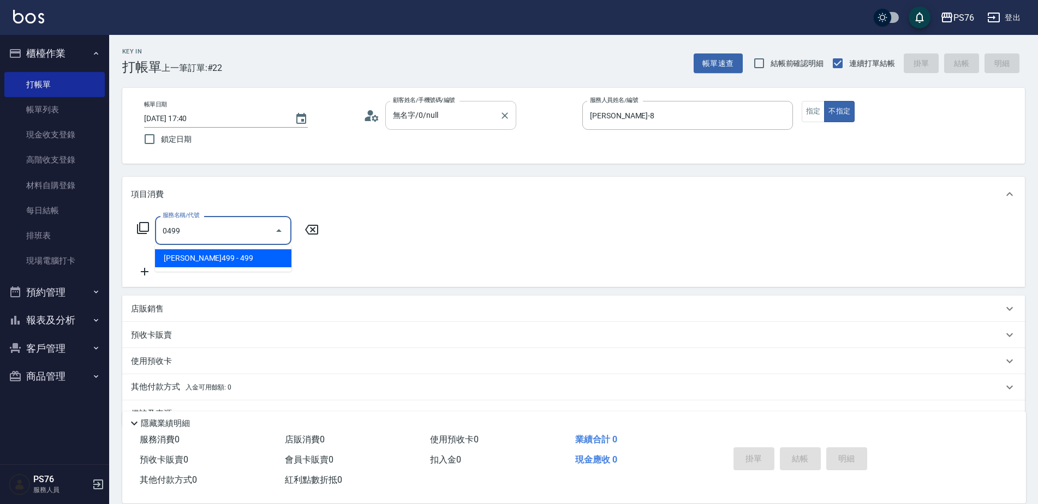
type input "[PERSON_NAME]499(0499)"
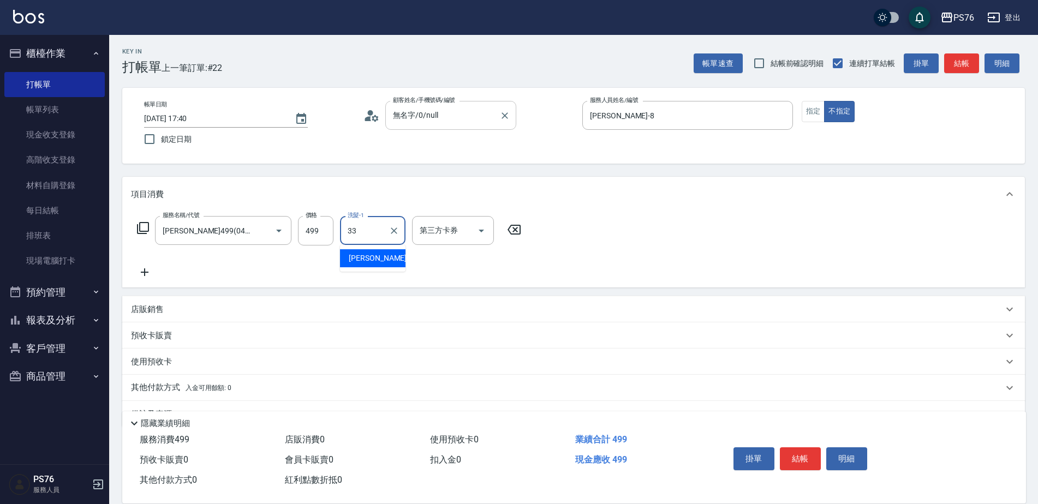
type input "[PERSON_NAME]33"
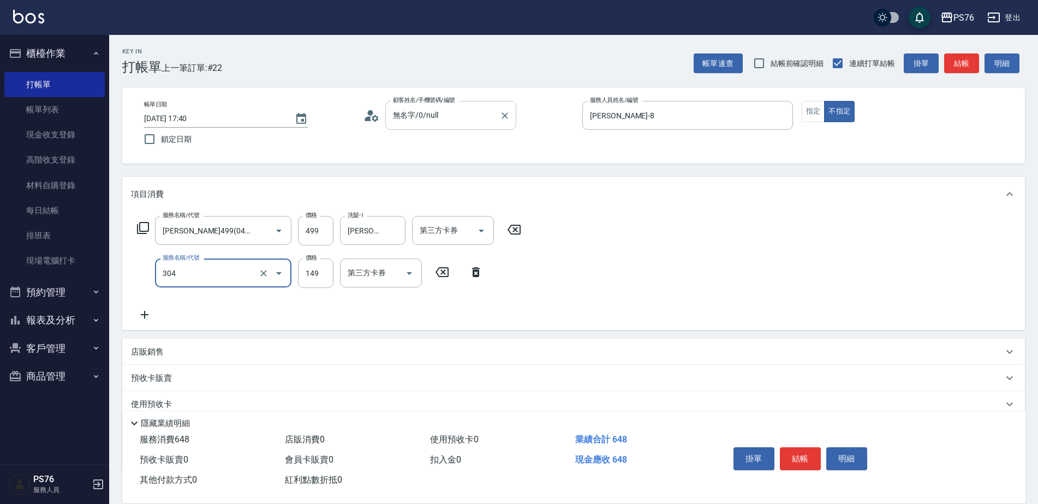
type input "剪髮(304)"
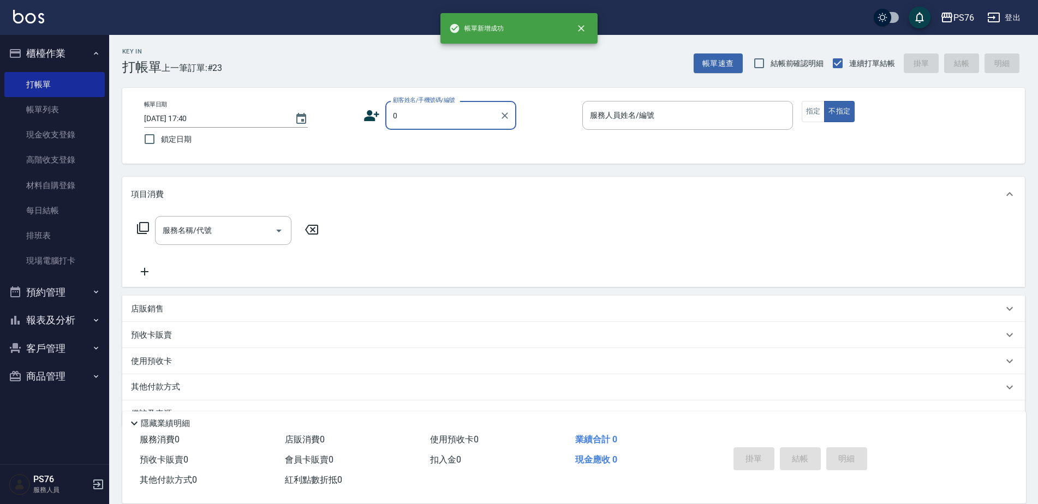
type input "無名字/0/null"
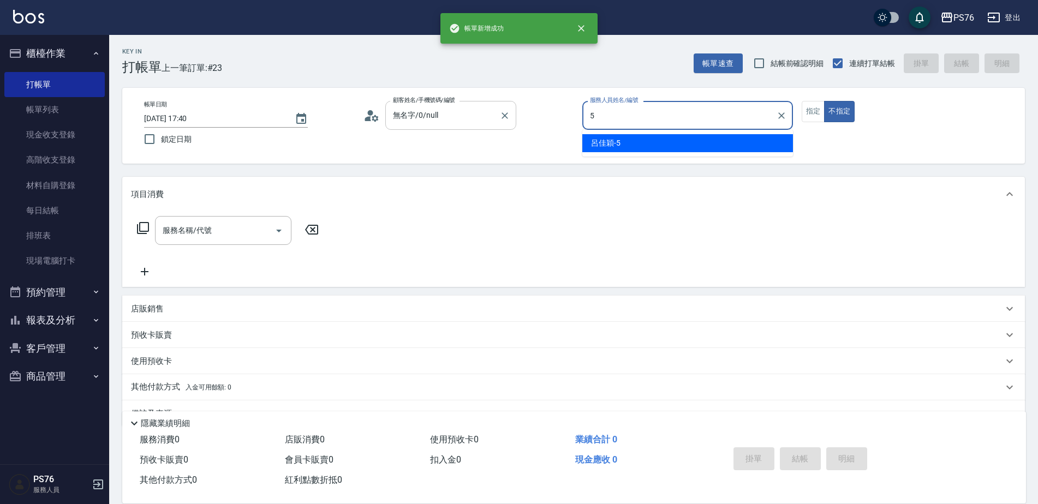
type input "[PERSON_NAME]-5"
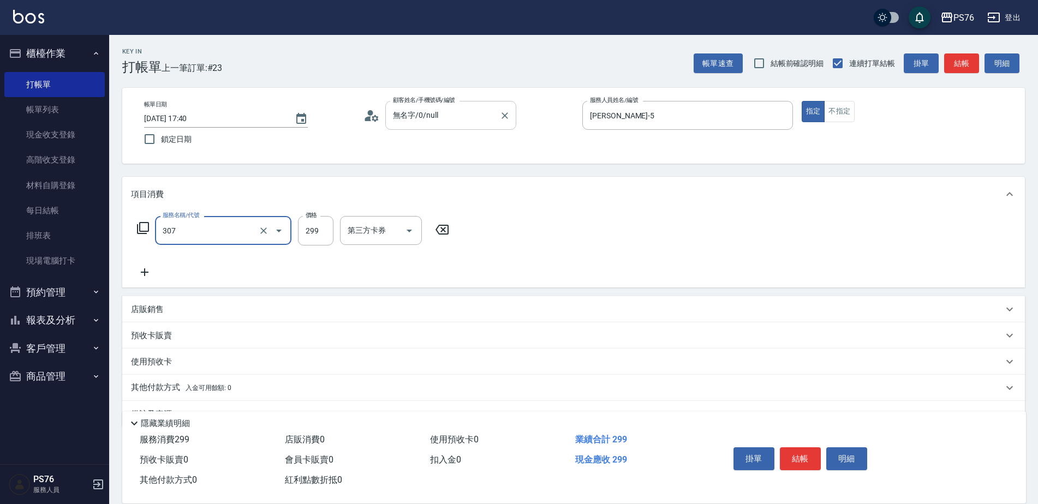
type input "剪髮(307)"
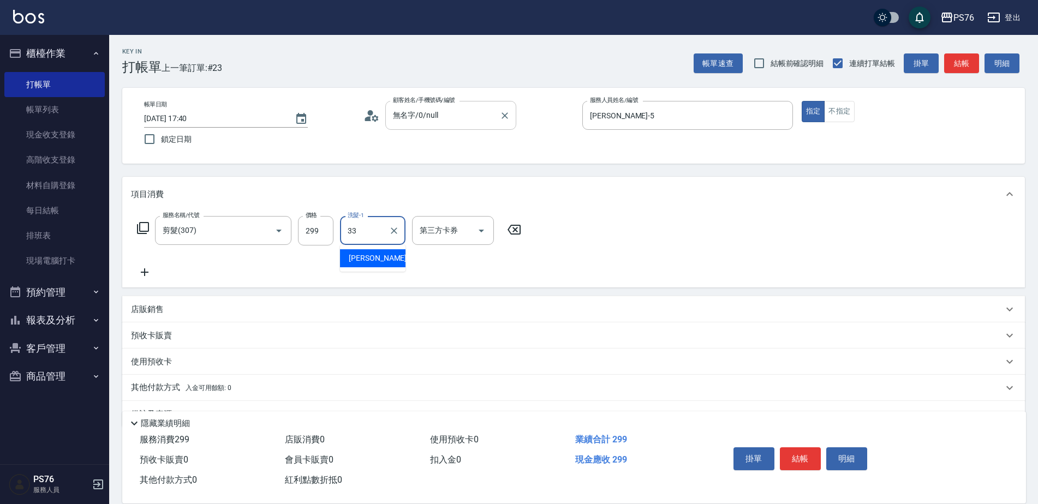
type input "[PERSON_NAME]33"
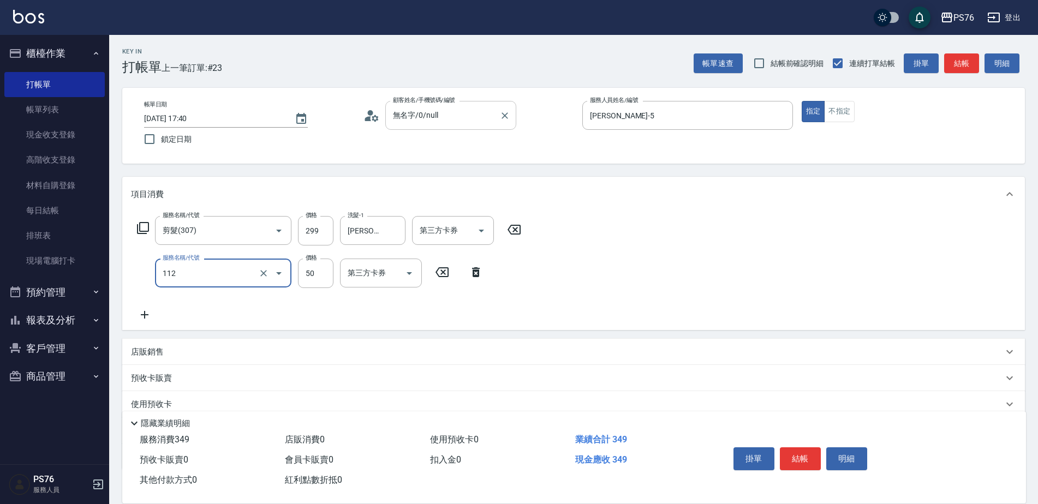
type input "精油50(112)"
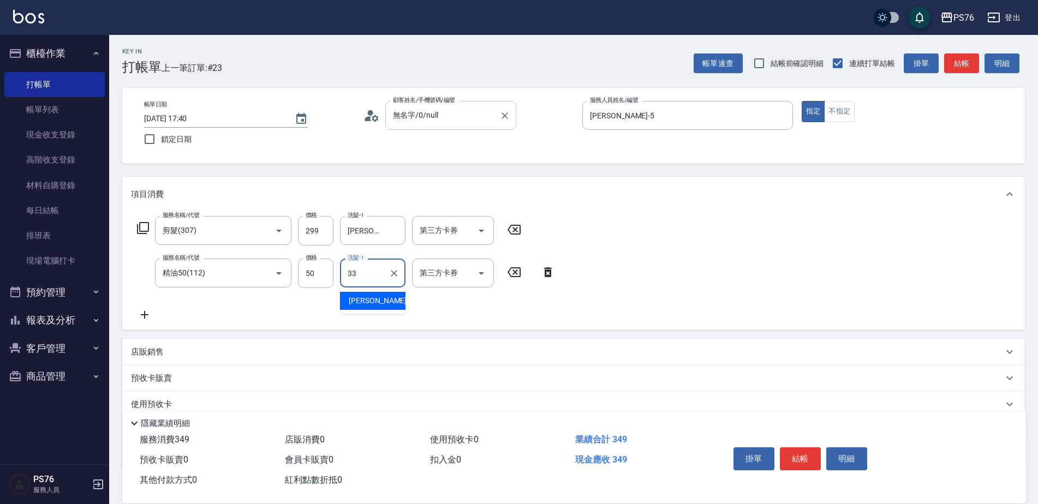
type input "[PERSON_NAME]33"
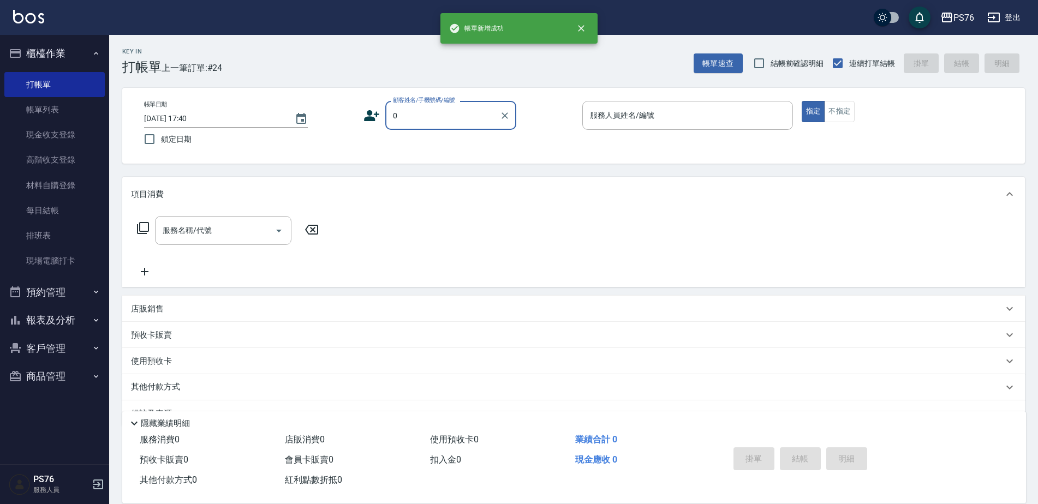
type input "無名字/0/null"
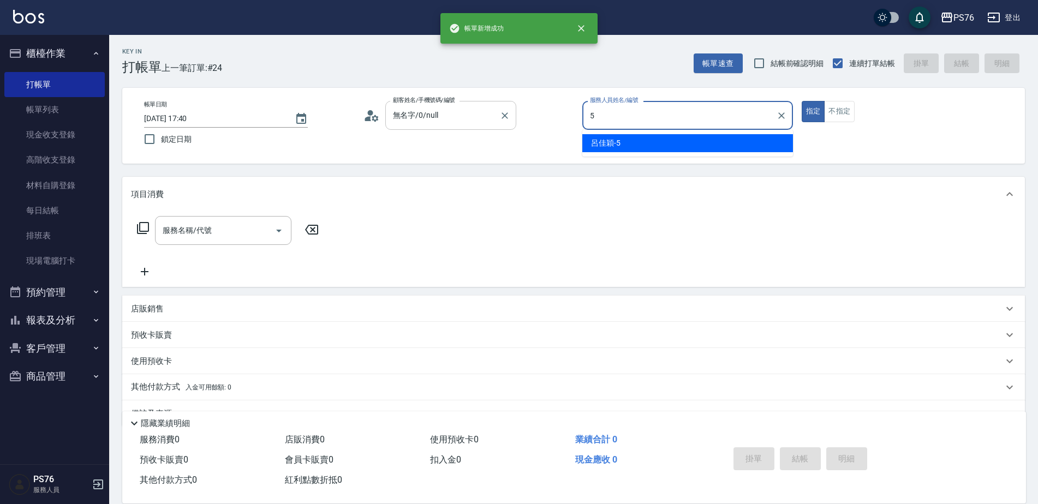
type input "[PERSON_NAME]-5"
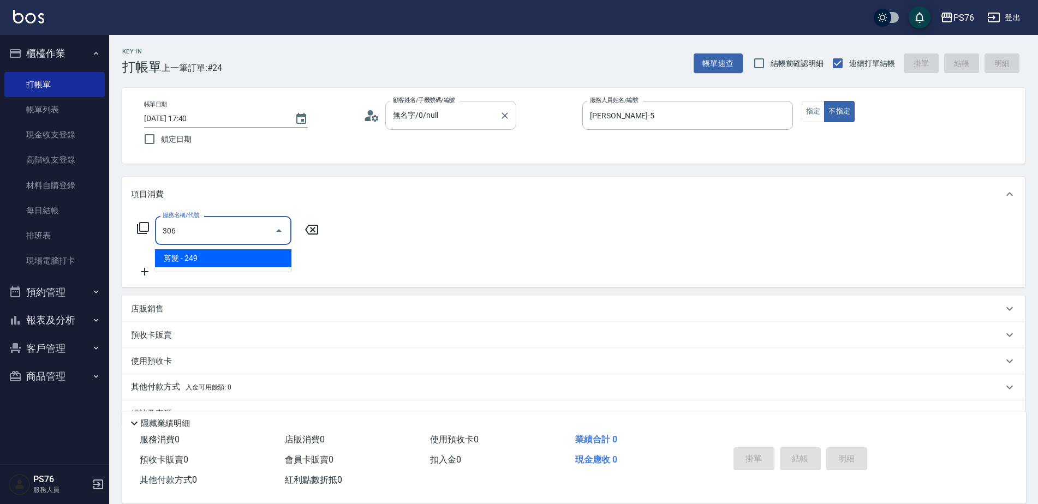
type input "剪髮(306)"
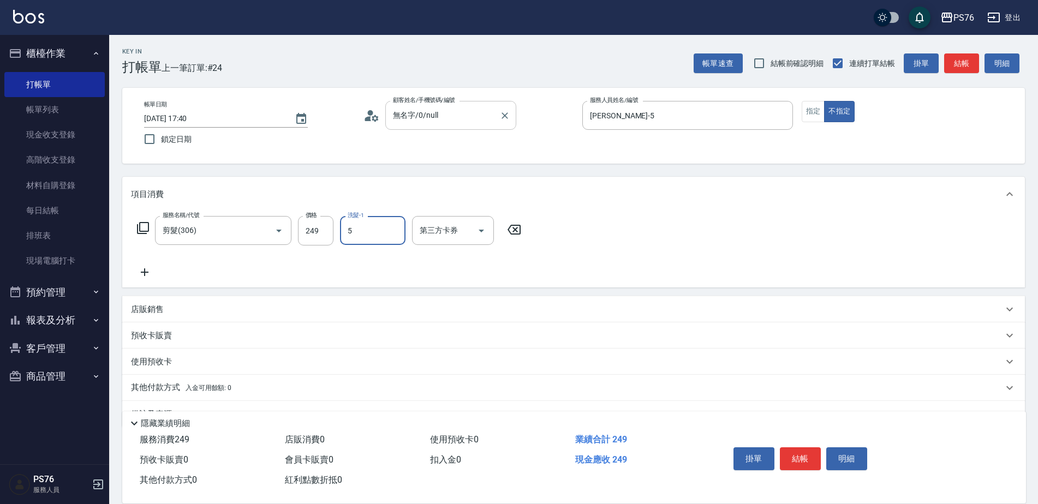
type input "[PERSON_NAME]-5"
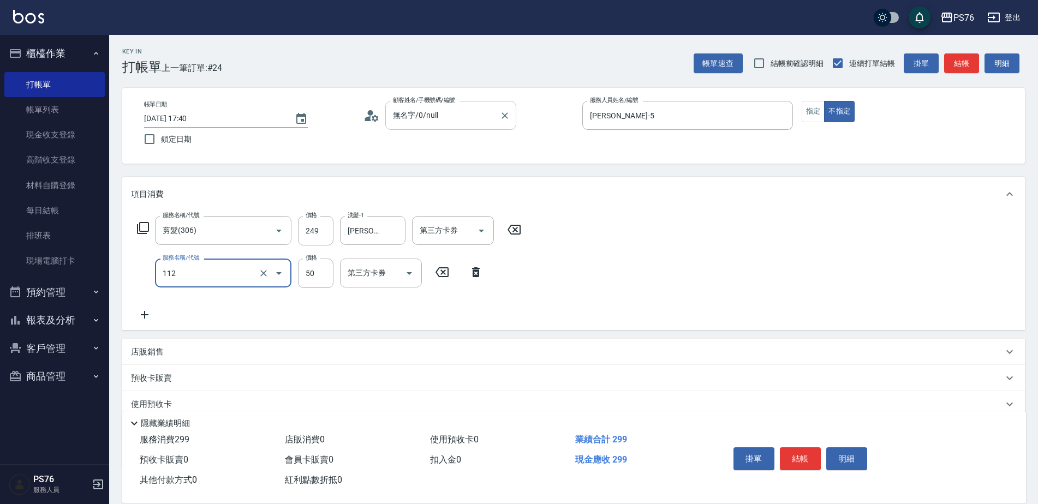
type input "精油50(112)"
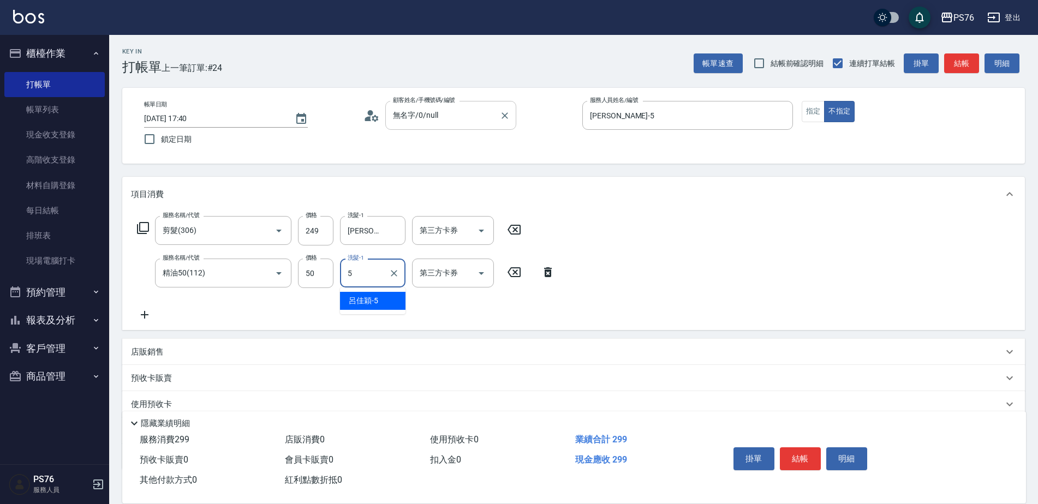
type input "[PERSON_NAME]-5"
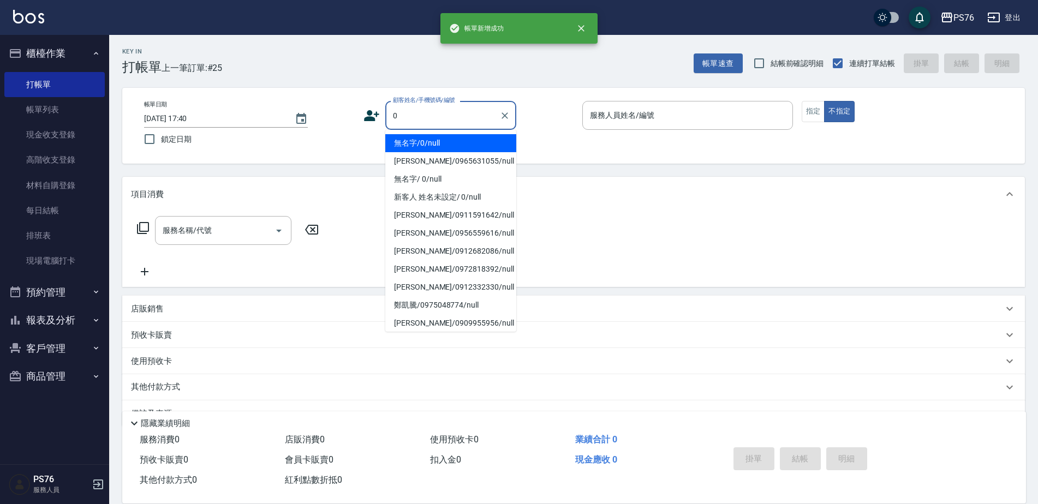
type input "無名字/0/null"
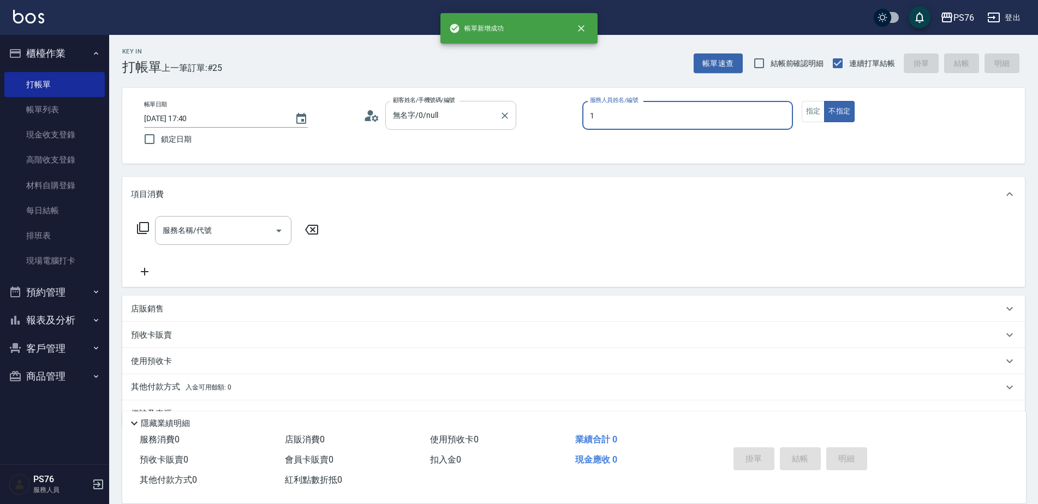
type input "[PERSON_NAME]-1"
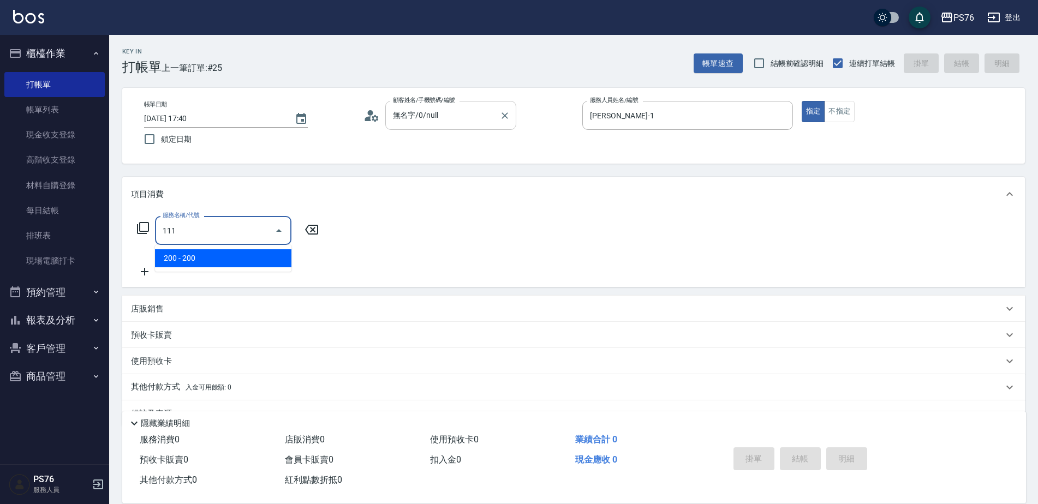
type input "200(111)"
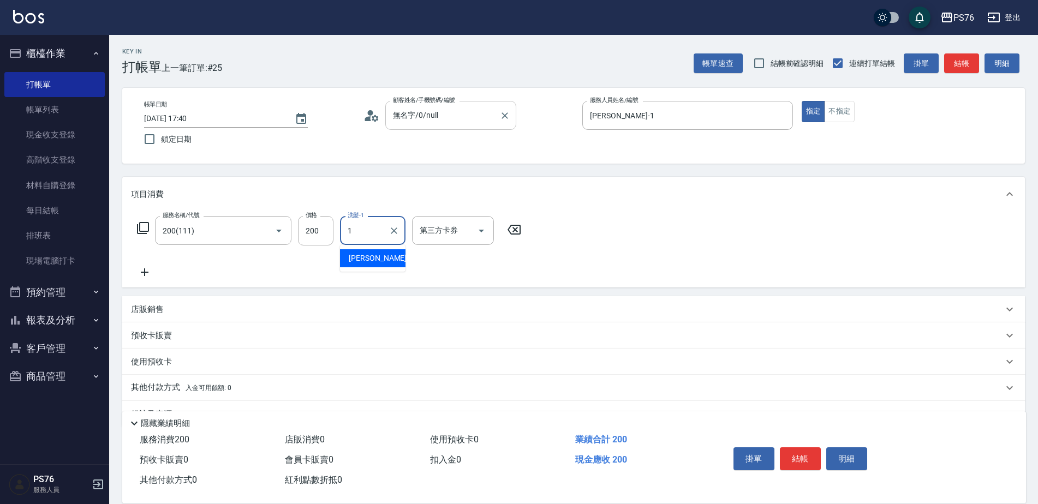
type input "[PERSON_NAME]-1"
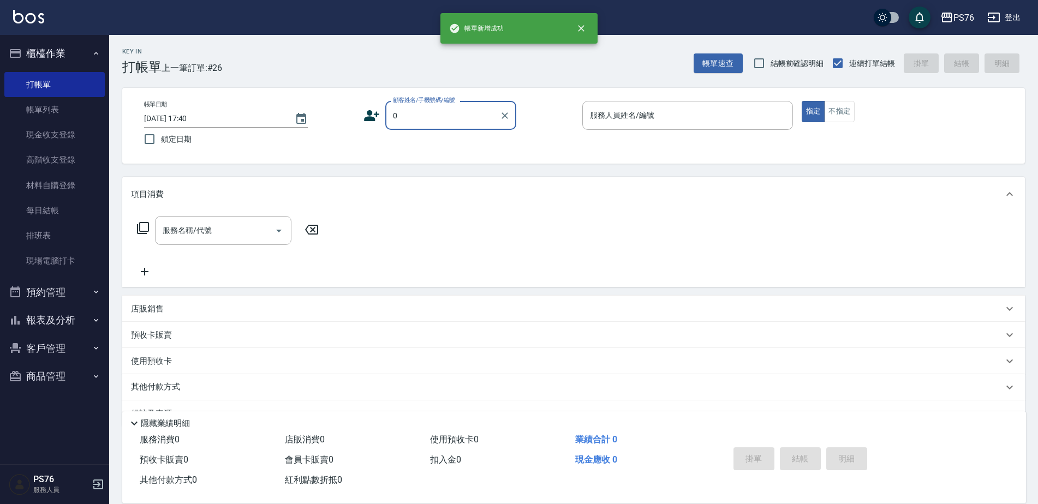
type input "無名字/0/null"
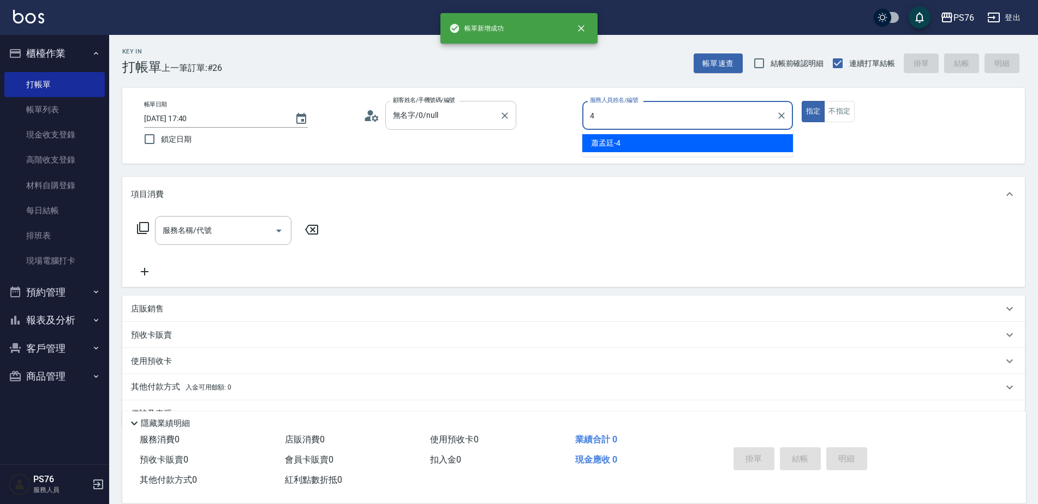
type input "蕭孟廷-4"
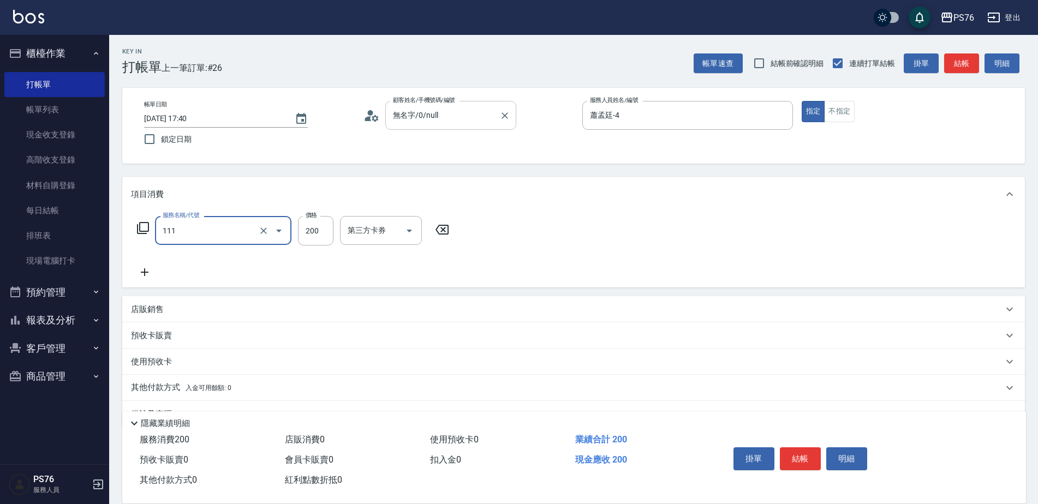
type input "200(111)"
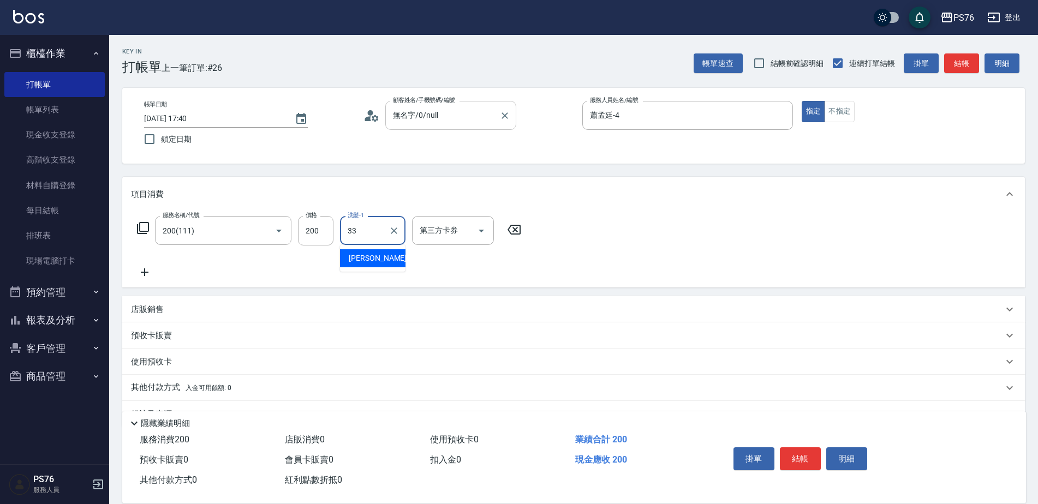
type input "[PERSON_NAME]33"
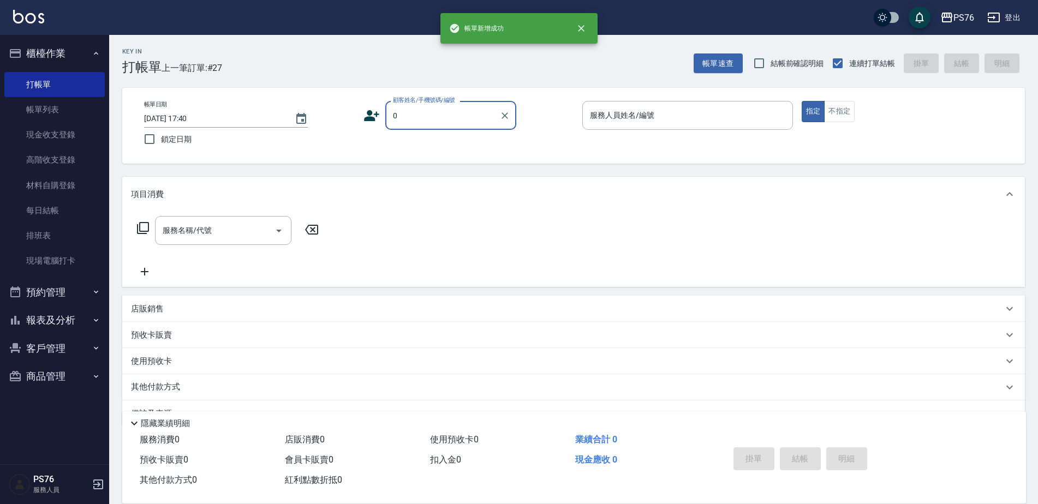
type input "無名字/0/null"
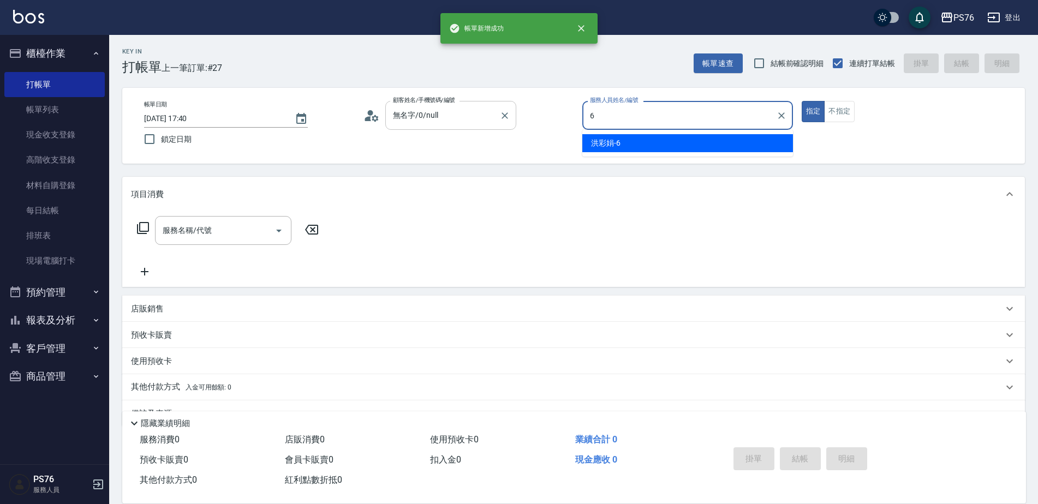
type input "[PERSON_NAME]-6"
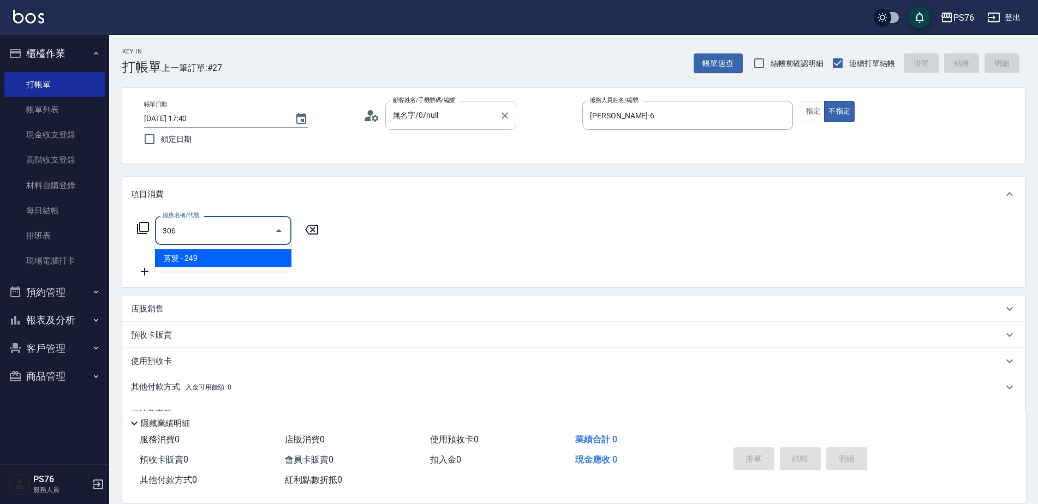
type input "剪髮(306)"
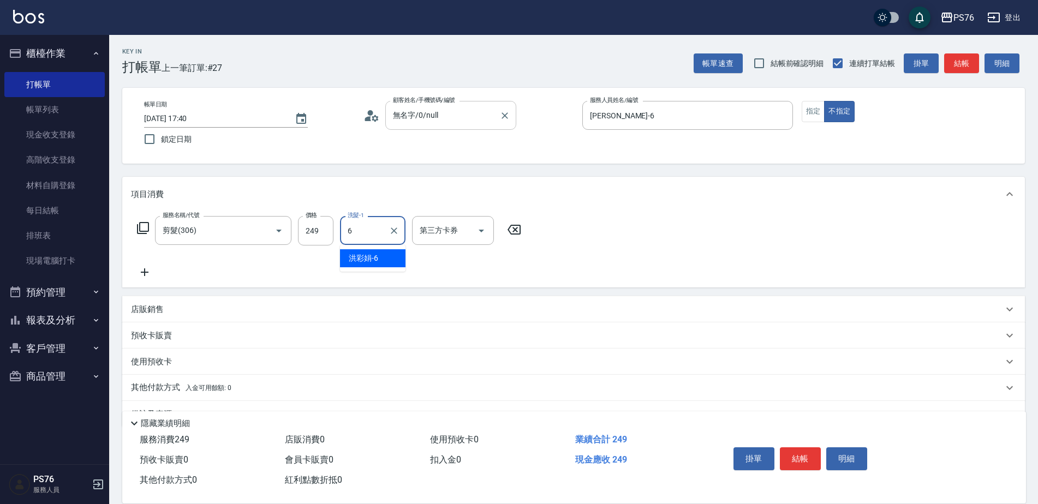
type input "[PERSON_NAME]-6"
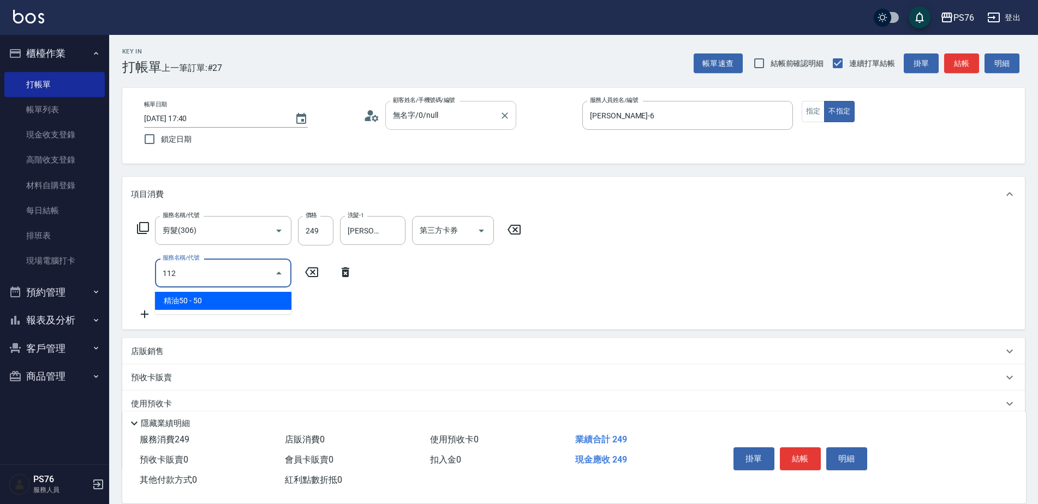
type input "精油50(112)"
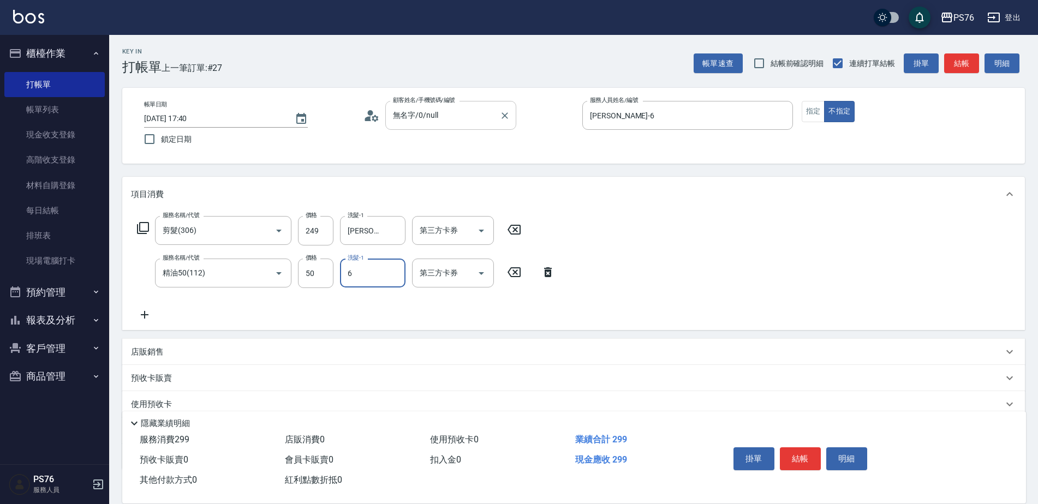
type input "[PERSON_NAME]-6"
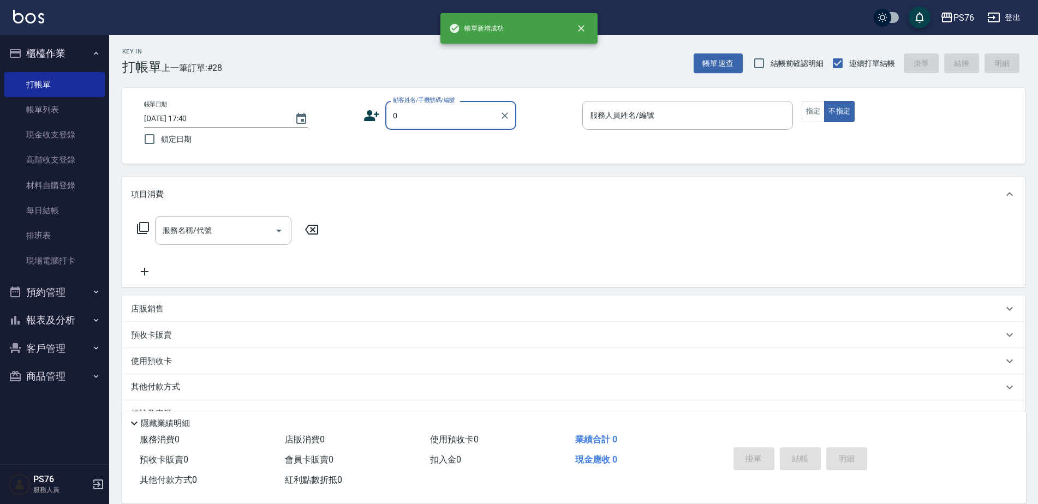
type input "無名字/0/null"
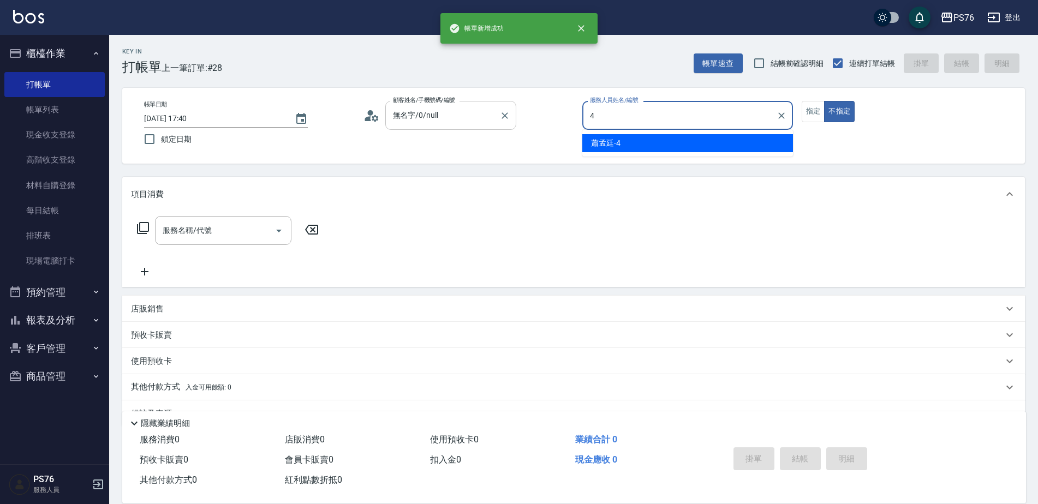
type input "蕭孟廷-4"
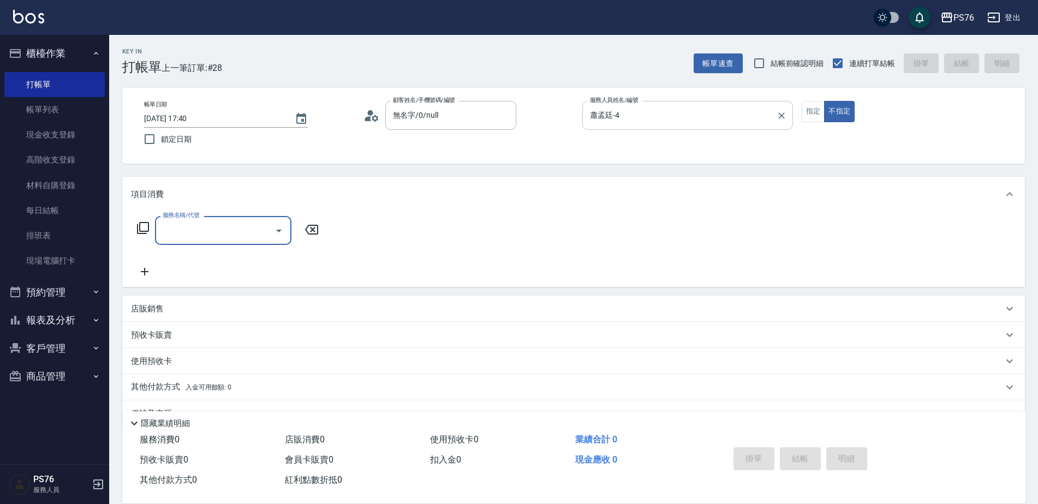
click at [787, 107] on div at bounding box center [781, 115] width 14 height 29
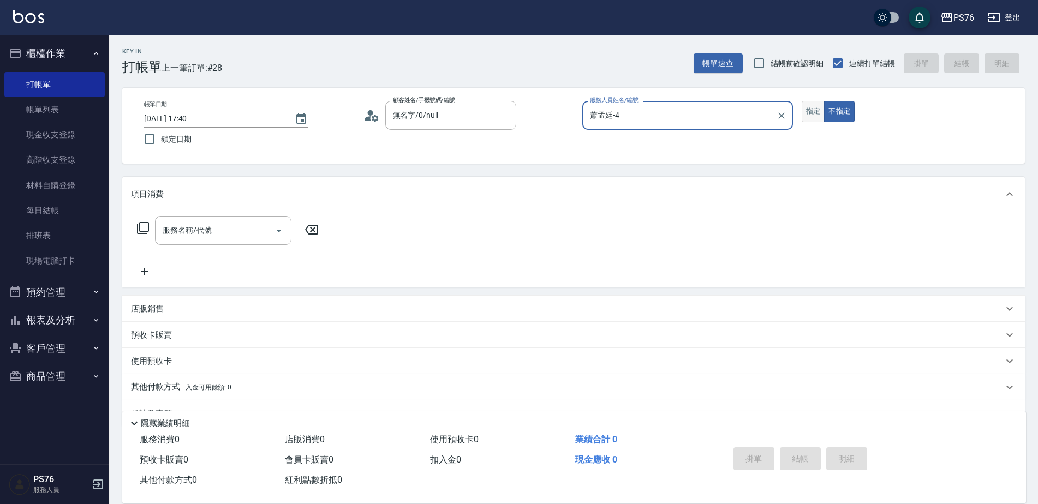
click at [809, 114] on button "指定" at bounding box center [813, 111] width 23 height 21
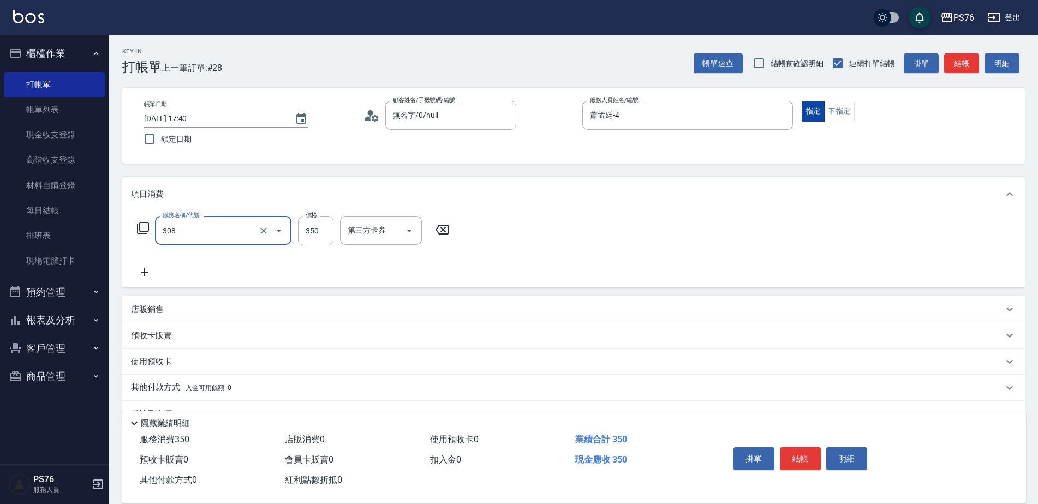
type input "洗+剪(308)"
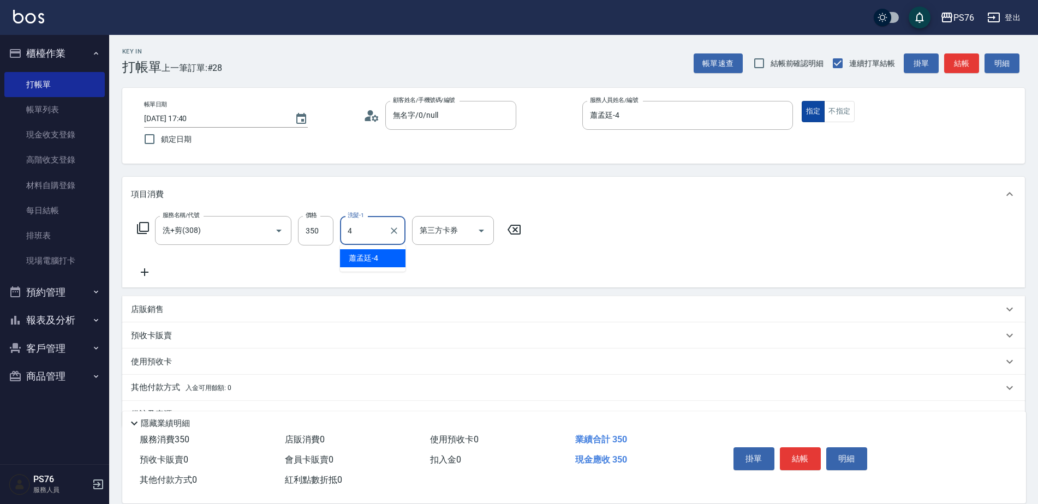
type input "蕭孟廷-4"
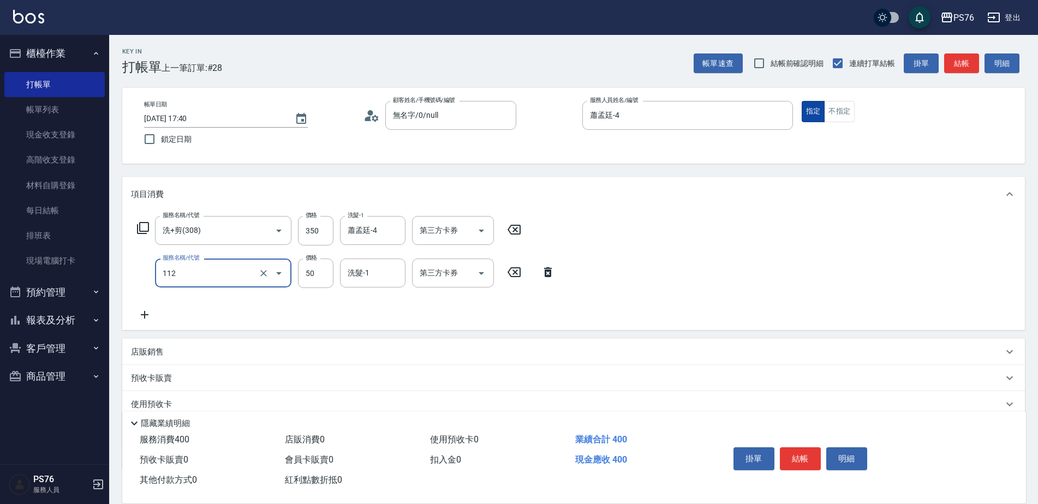
type input "精油50(112)"
type input "蕭孟廷-4"
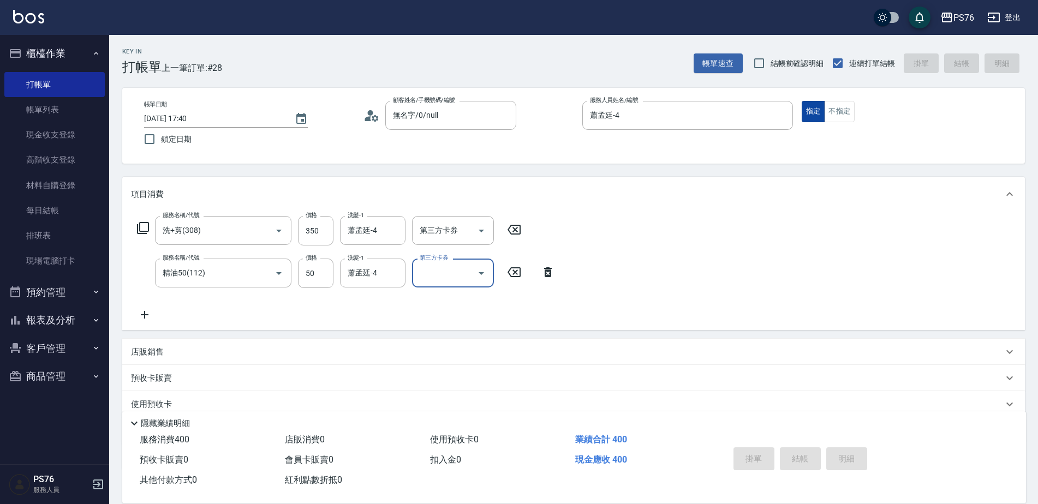
type input "[DATE] 17:41"
